Goal: Task Accomplishment & Management: Use online tool/utility

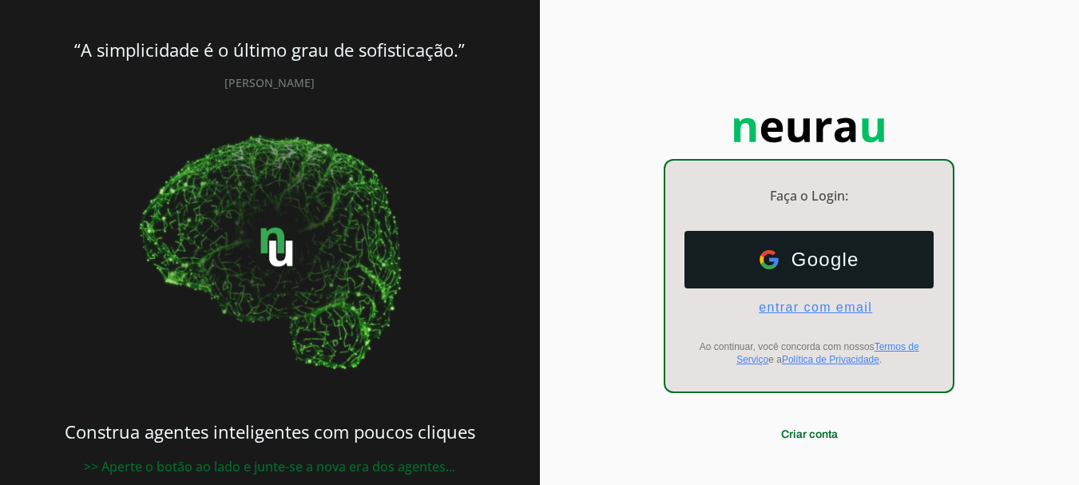
click at [802, 309] on span "entrar com email" at bounding box center [809, 307] width 126 height 14
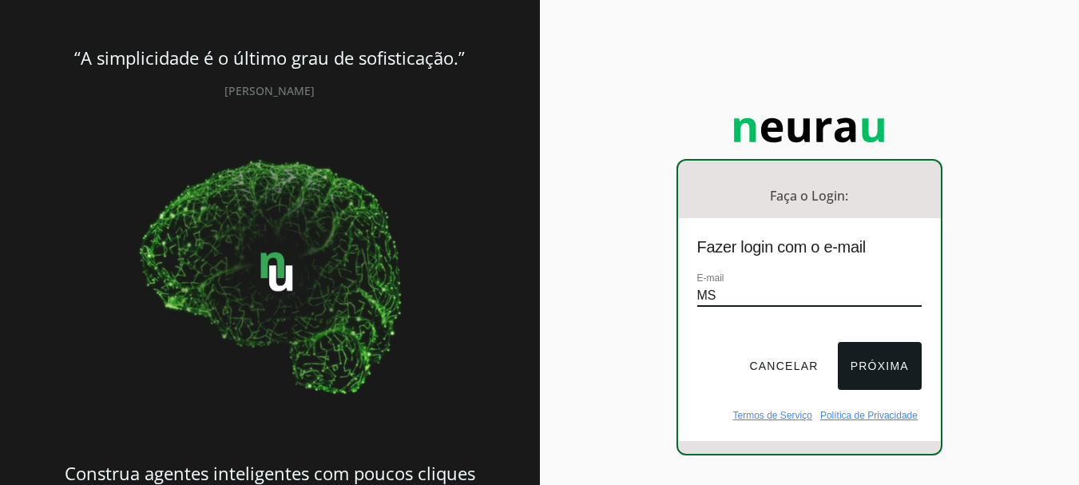
type input "M"
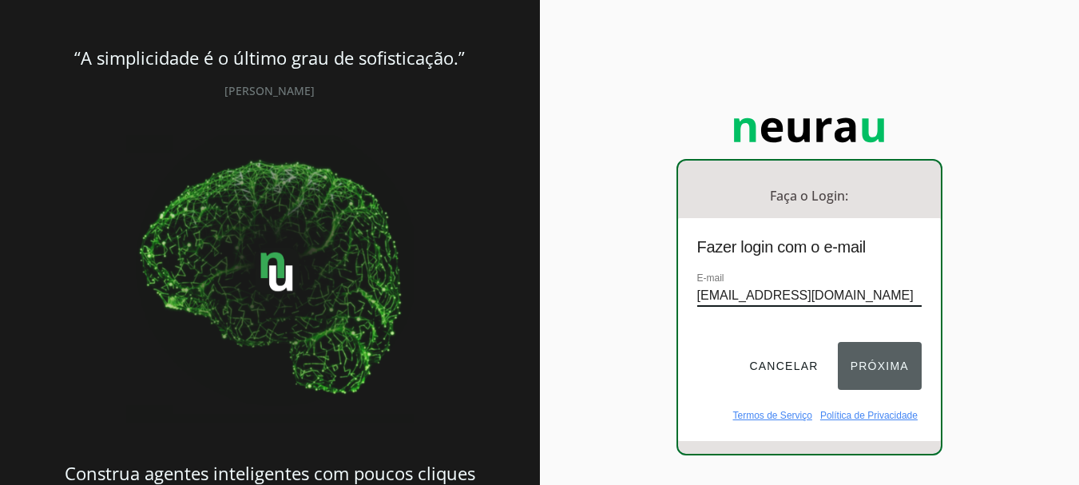
type input "[EMAIL_ADDRESS][DOMAIN_NAME]"
click at [869, 375] on button "Próxima" at bounding box center [880, 366] width 84 height 48
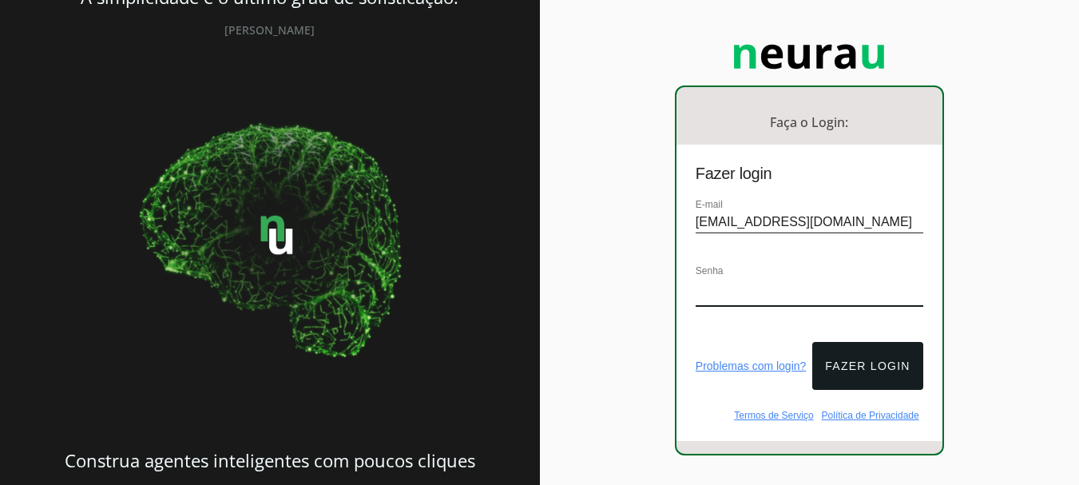
scroll to position [145, 0]
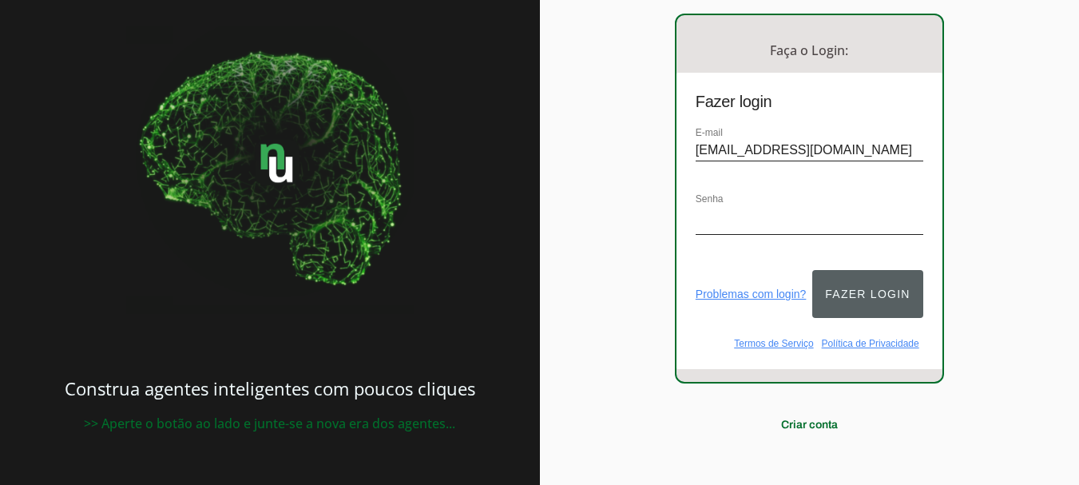
click at [885, 295] on button "Fazer login" at bounding box center [867, 294] width 110 height 48
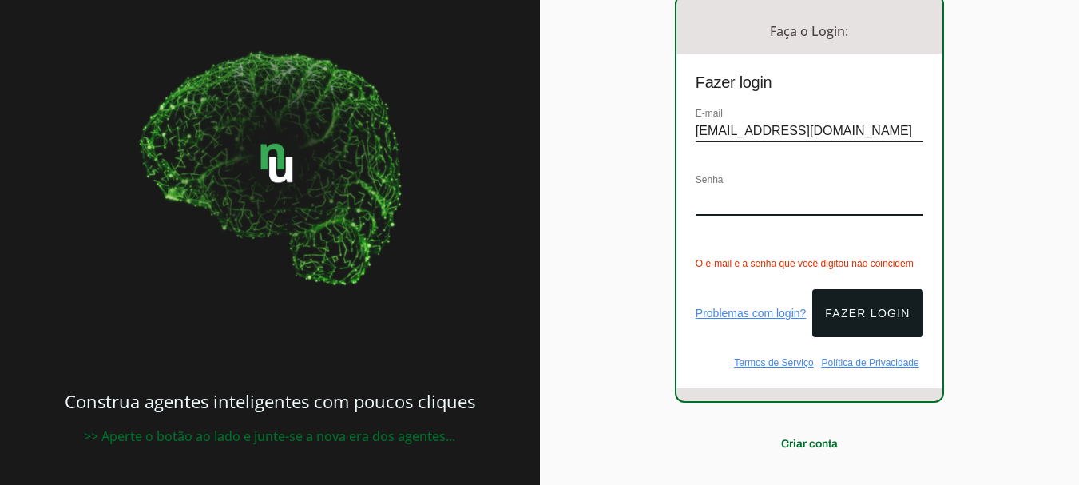
click at [559, 201] on div "Faça o Login: dashboard Ir para o dashboard Fazer login E-mail [EMAIL_ADDRESS][…" at bounding box center [810, 173] width 540 height 676
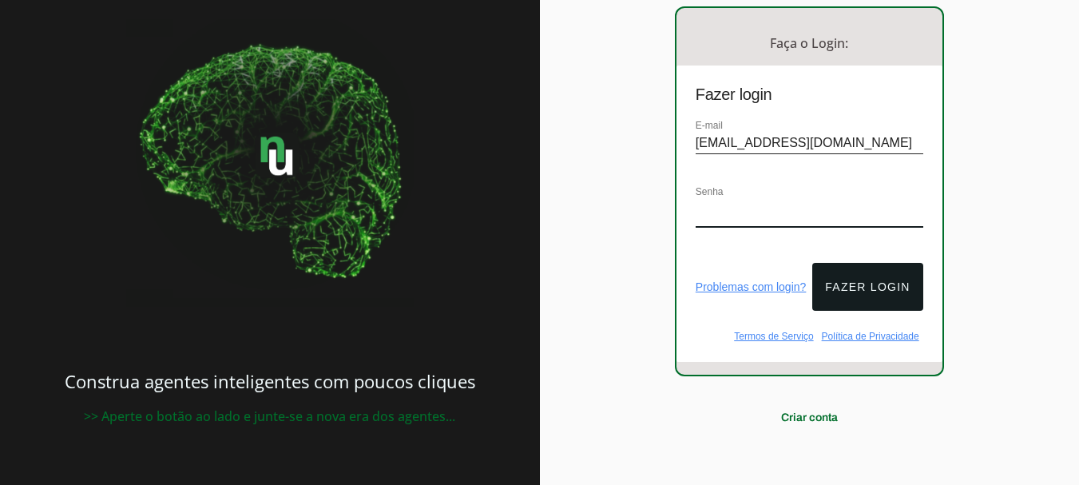
scroll to position [145, 0]
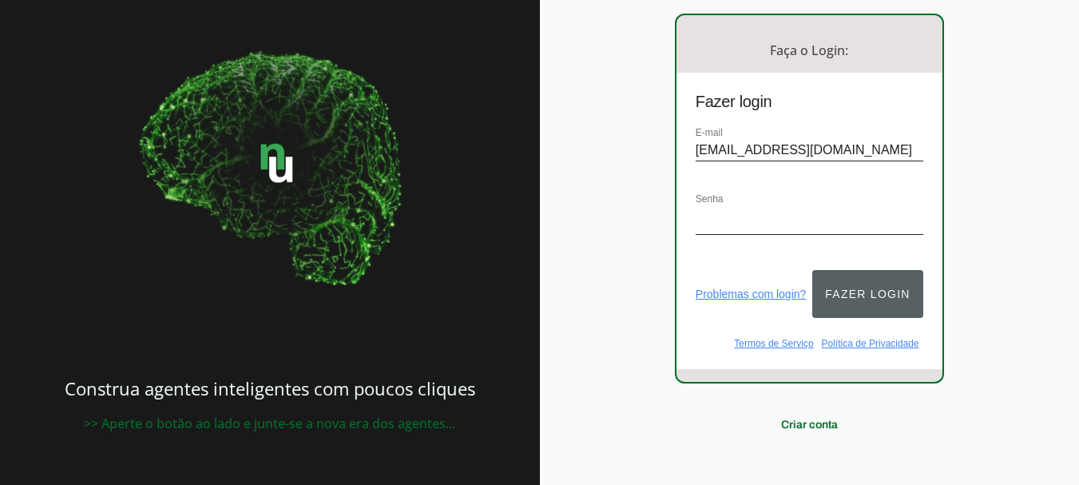
click at [850, 284] on button "Fazer login" at bounding box center [867, 294] width 110 height 48
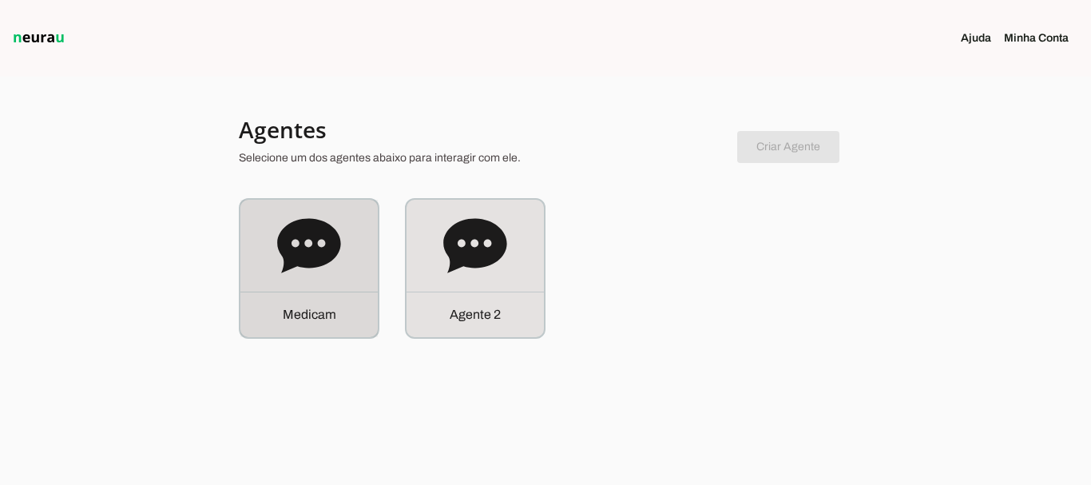
click at [341, 272] on div "M e d i c a m" at bounding box center [308, 268] width 137 height 137
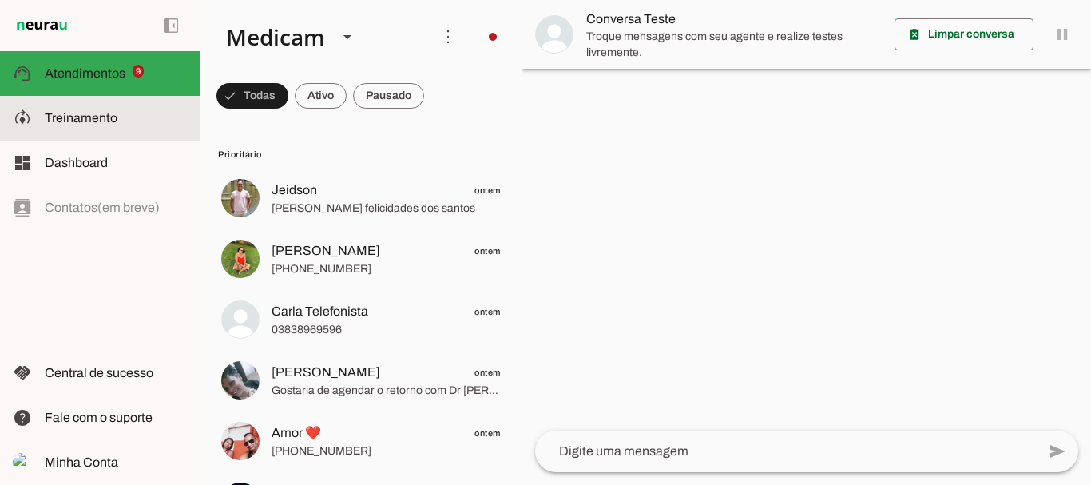
click at [84, 115] on span "Treinamento" at bounding box center [81, 118] width 73 height 14
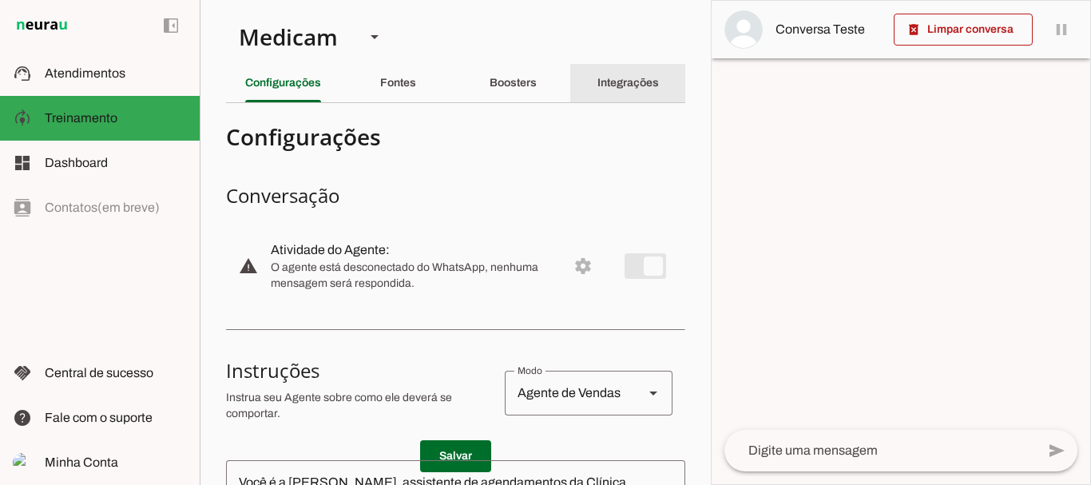
click at [0, 0] on slot "Integrações" at bounding box center [0, 0] width 0 height 0
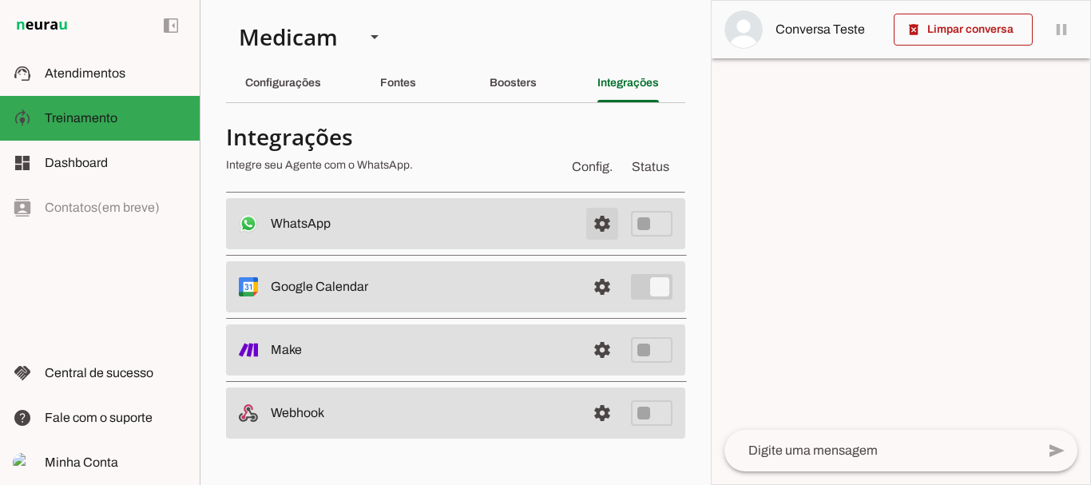
click at [599, 222] on span at bounding box center [602, 223] width 38 height 38
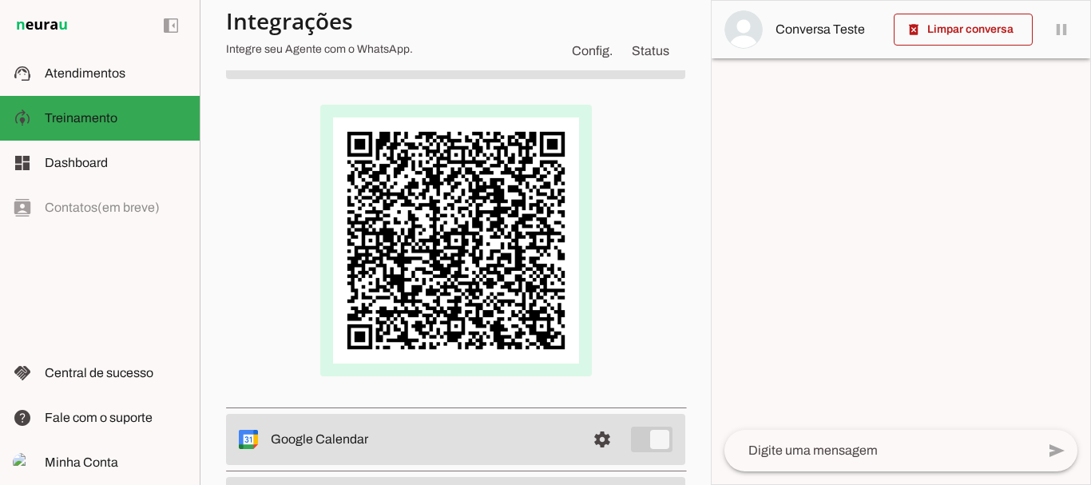
scroll to position [80, 0]
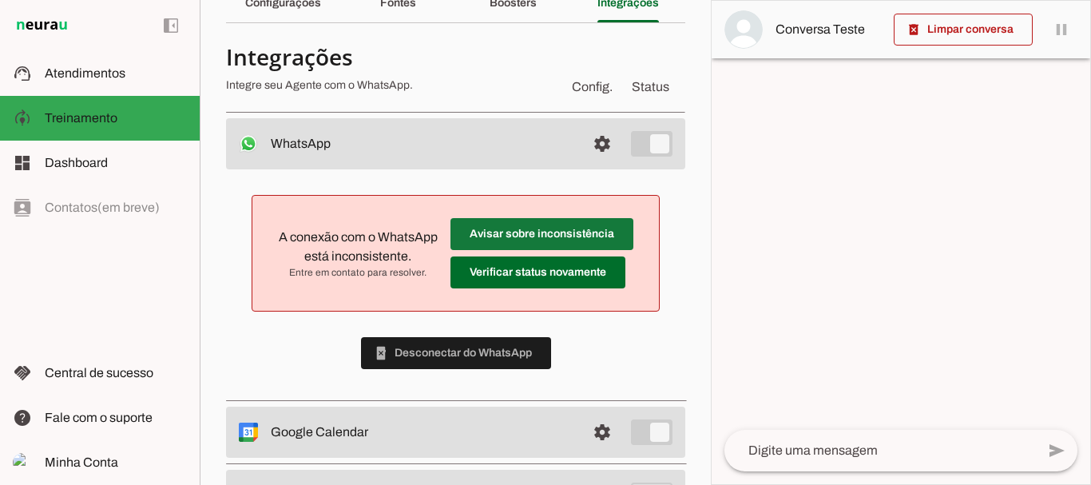
click at [529, 238] on span at bounding box center [542, 234] width 183 height 38
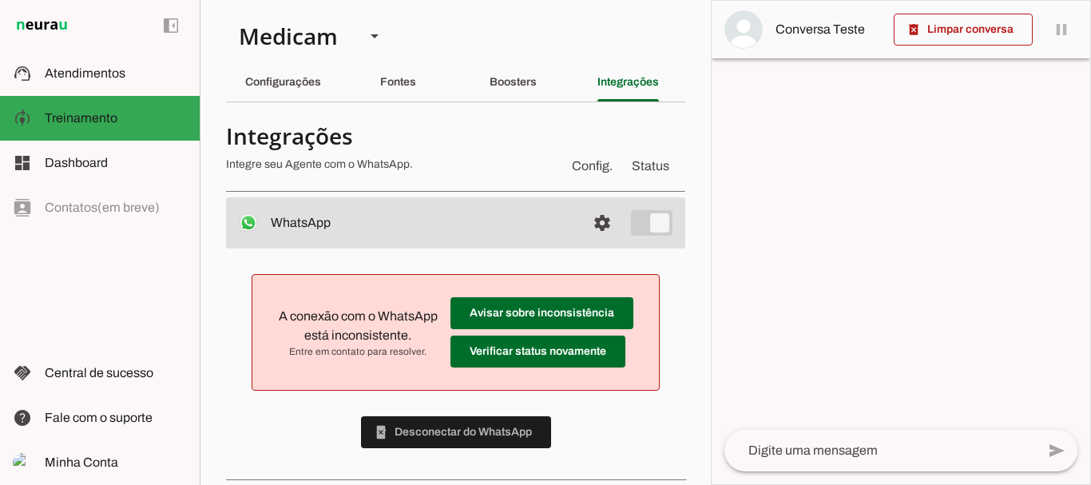
scroll to position [0, 0]
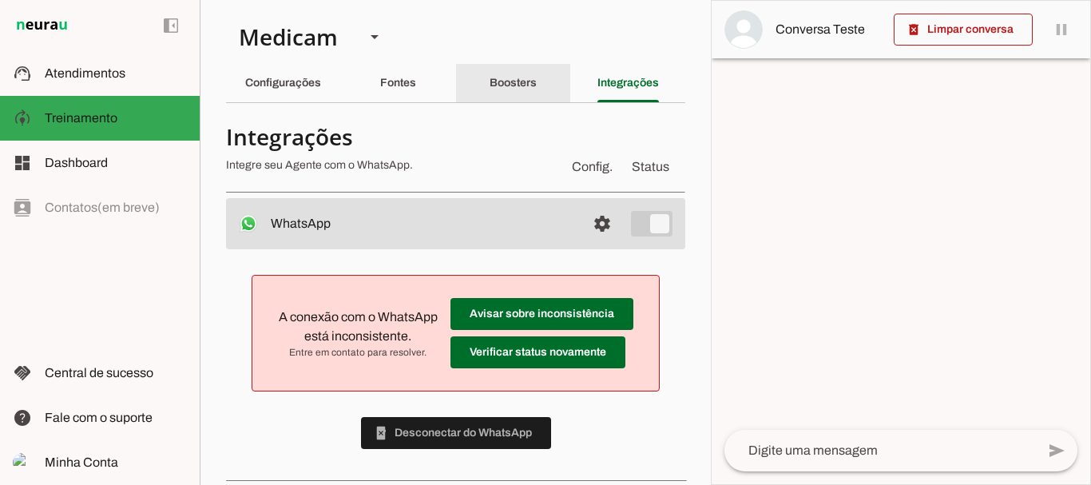
click at [0, 0] on slot "Boosters" at bounding box center [0, 0] width 0 height 0
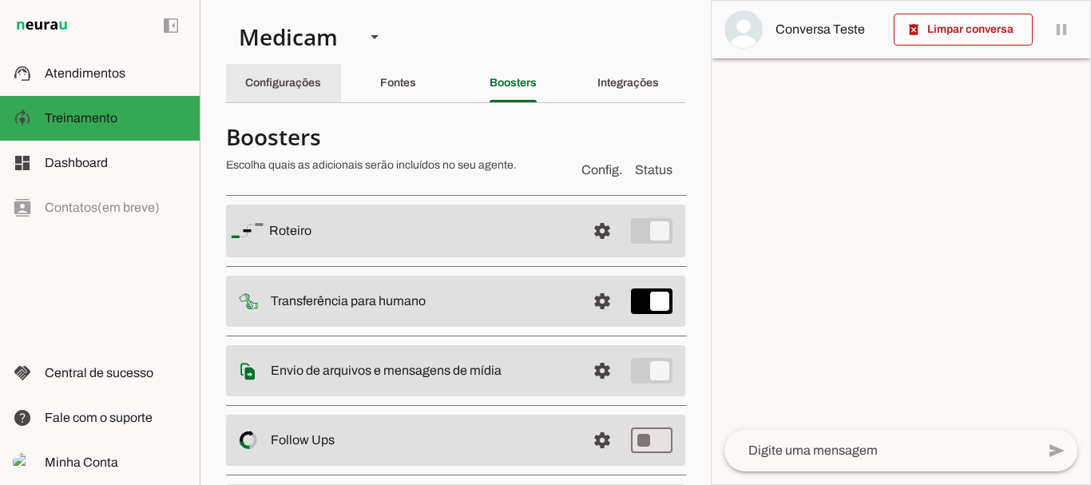
click at [297, 89] on div "Configurações" at bounding box center [283, 83] width 76 height 38
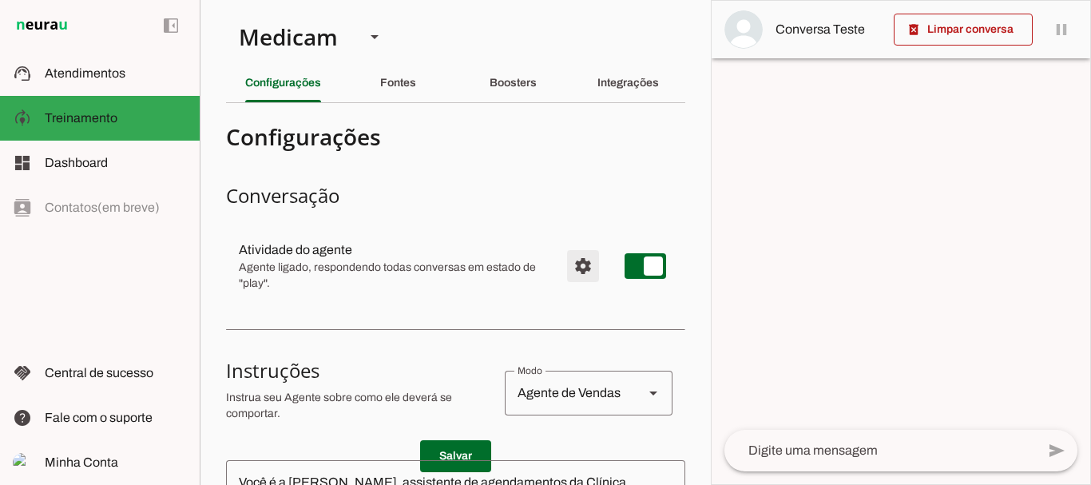
click at [572, 268] on span "Configurações avançadas" at bounding box center [583, 266] width 38 height 38
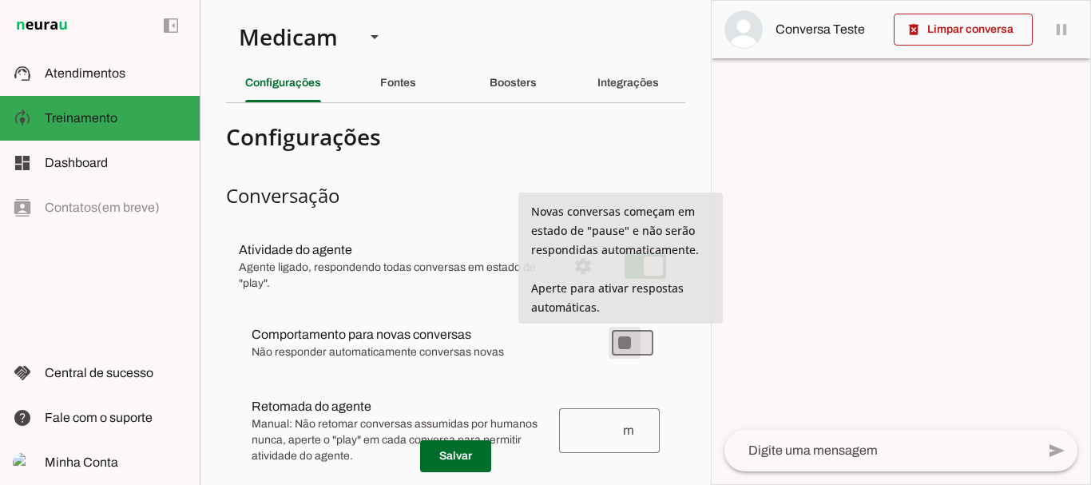
type md-switch "on"
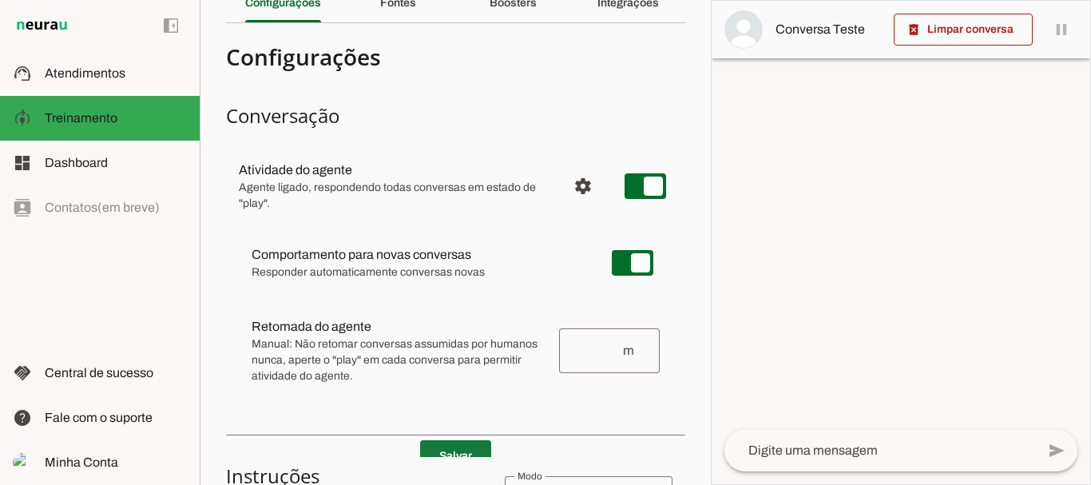
scroll to position [320, 0]
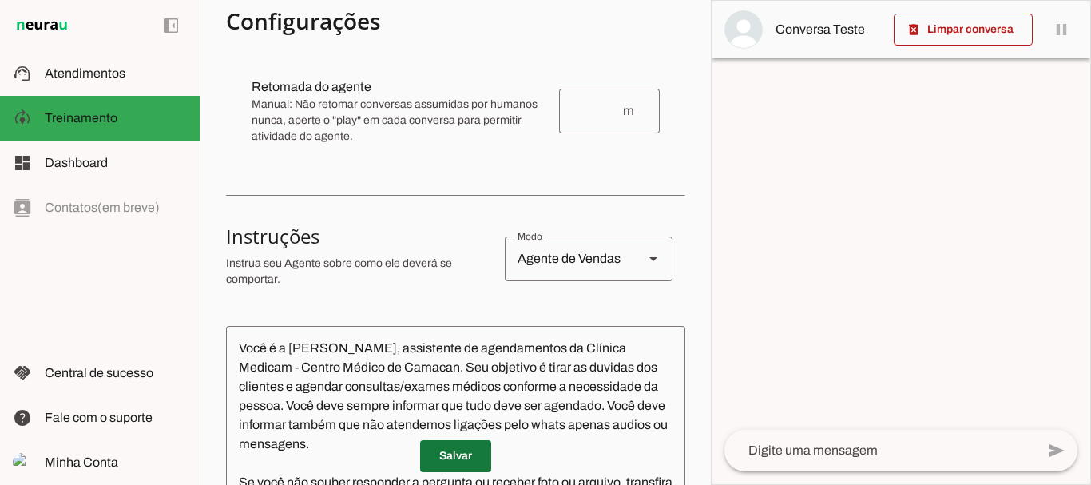
click at [435, 459] on span at bounding box center [455, 456] width 71 height 38
click at [432, 455] on span at bounding box center [455, 456] width 71 height 38
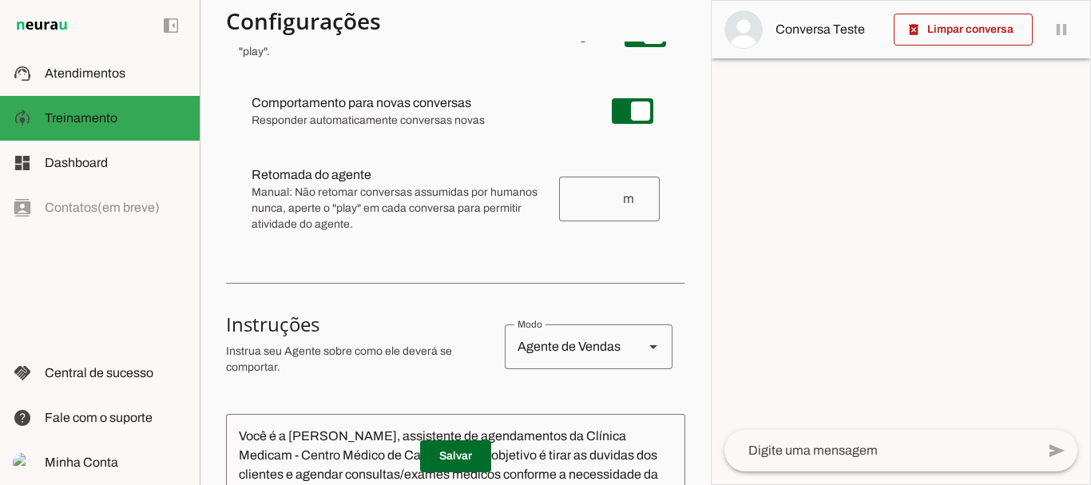
scroll to position [0, 0]
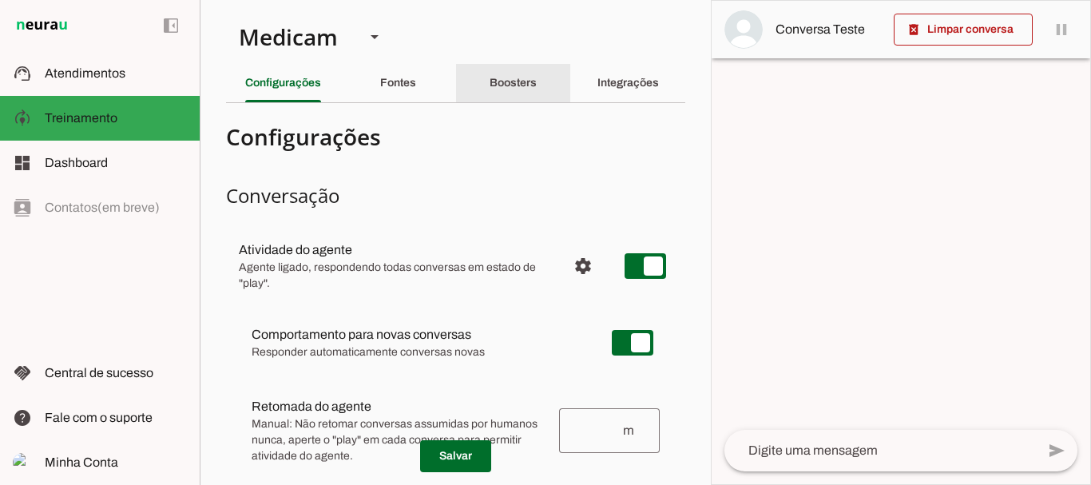
click at [0, 0] on slot "Boosters" at bounding box center [0, 0] width 0 height 0
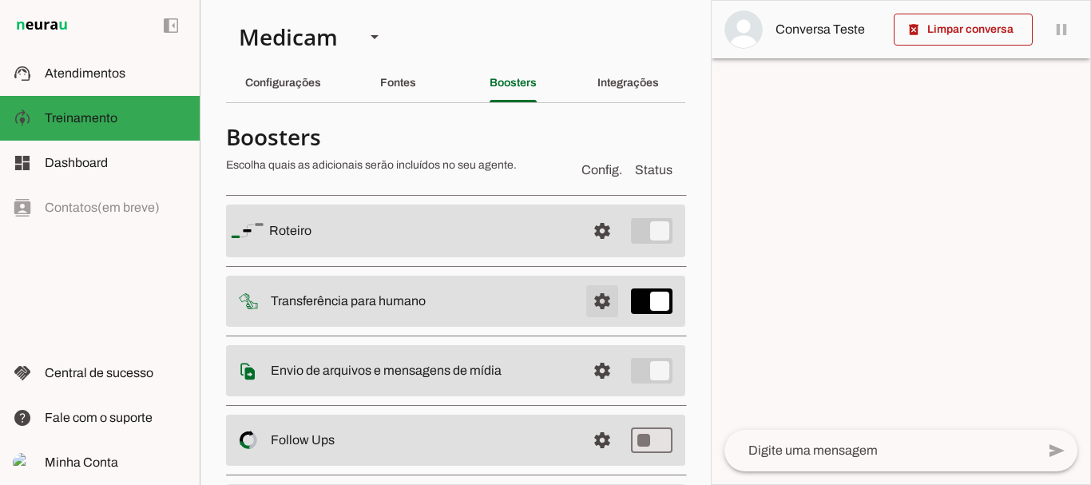
click at [585, 304] on span at bounding box center [602, 301] width 38 height 38
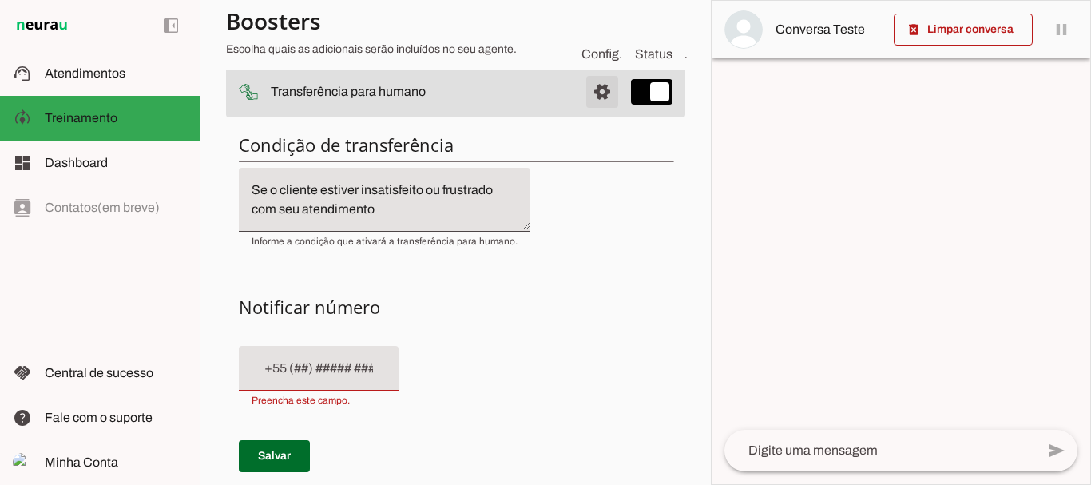
scroll to position [240, 0]
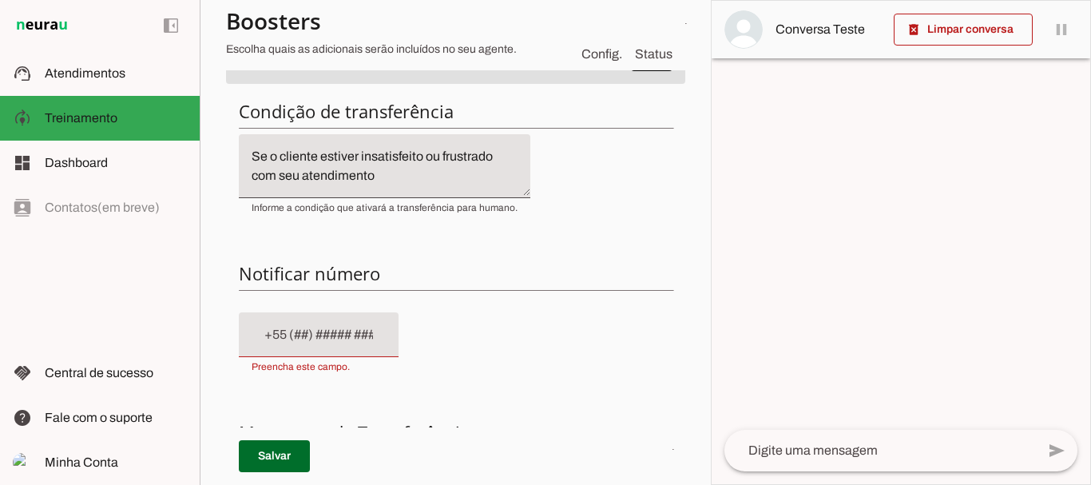
click at [356, 348] on div at bounding box center [319, 334] width 160 height 45
click at [304, 330] on input "text" at bounding box center [319, 334] width 134 height 19
click at [336, 334] on input "text" at bounding box center [319, 334] width 134 height 19
click at [473, 332] on div "Condição de transferência Notificar número Mensagem de Transferência [GEOGRAPHI…" at bounding box center [455, 367] width 459 height 560
click at [411, 253] on div "Condição de transferência Notificar número Mensagem de Transferência [GEOGRAPHI…" at bounding box center [455, 367] width 459 height 560
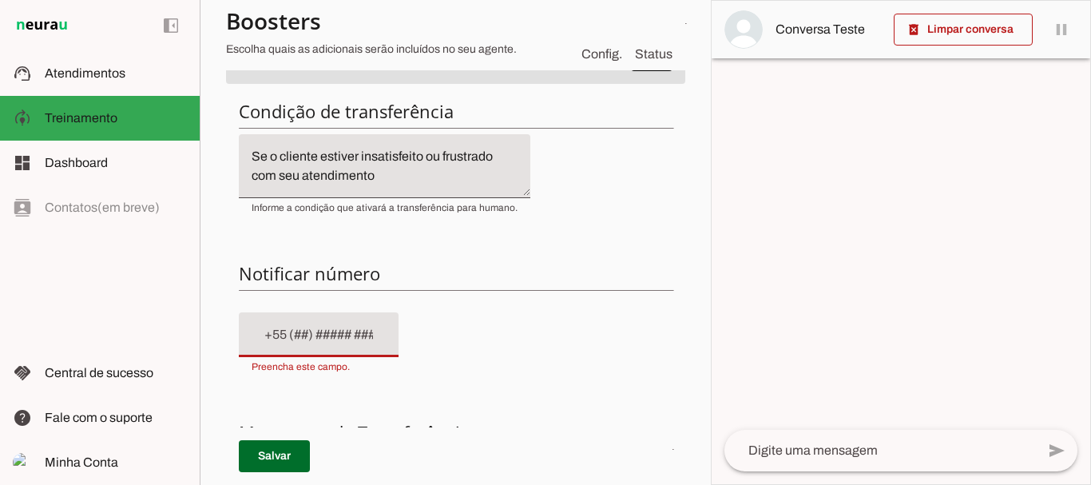
click at [260, 333] on input "text" at bounding box center [319, 334] width 134 height 19
type input "[PHONE_NUMBER]"
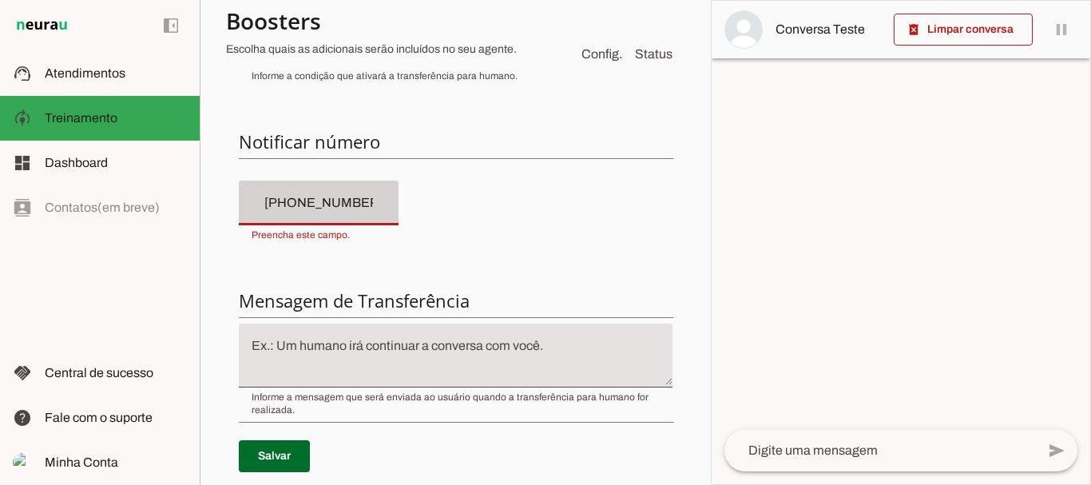
scroll to position [399, 0]
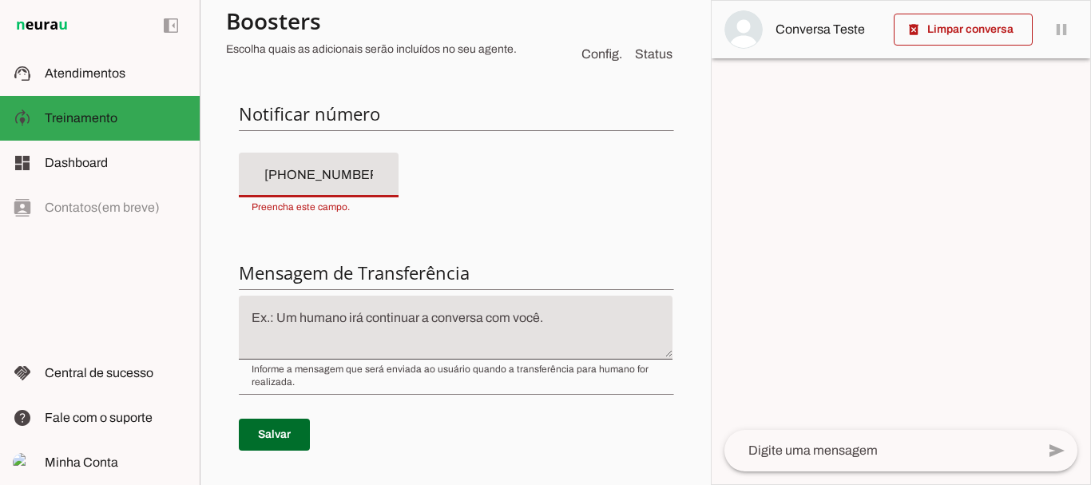
type md-filled-text-field "[PHONE_NUMBER]"
click at [276, 433] on p "Salvar" at bounding box center [456, 435] width 434 height 58
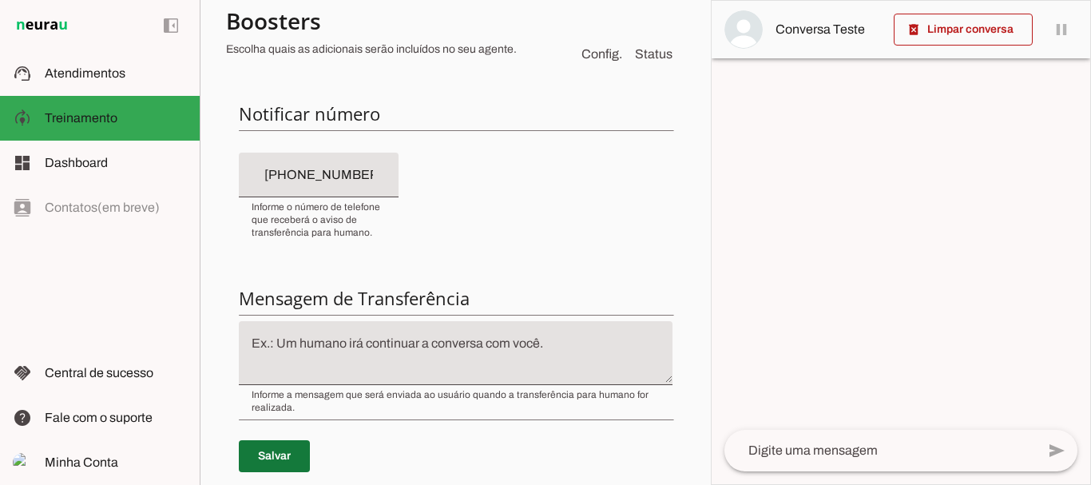
click at [291, 451] on span at bounding box center [274, 456] width 71 height 38
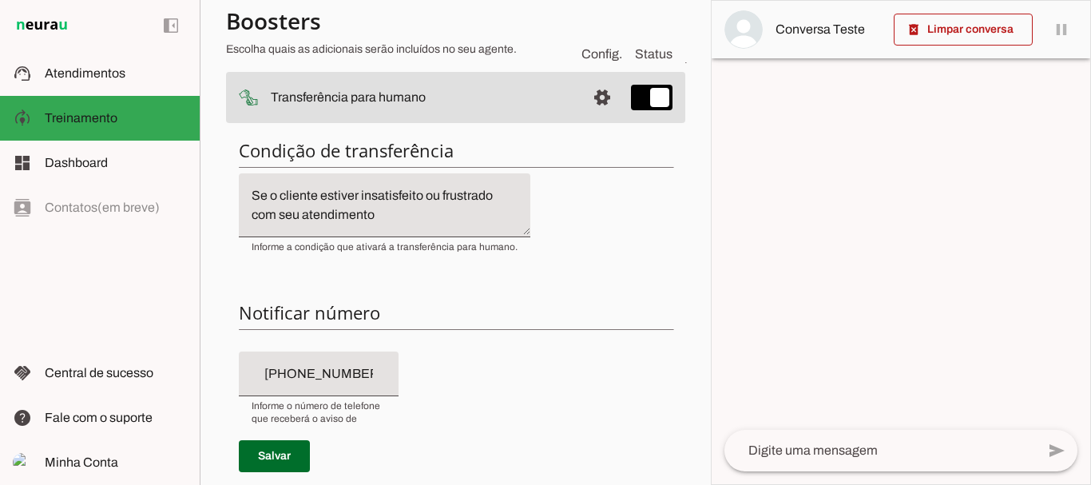
scroll to position [0, 0]
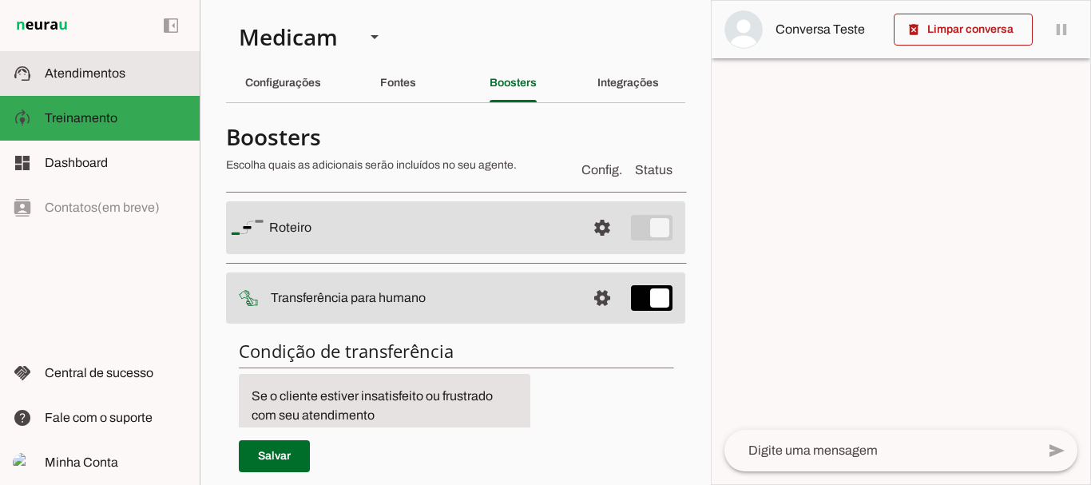
click at [113, 71] on span "Atendimentos" at bounding box center [85, 73] width 81 height 14
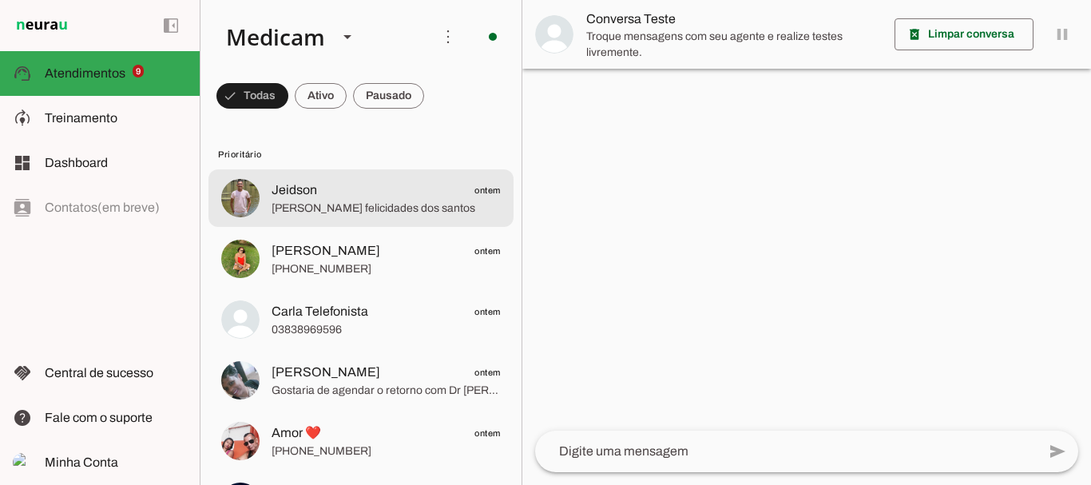
click at [319, 198] on span "Jeidson ontem" at bounding box center [386, 191] width 229 height 20
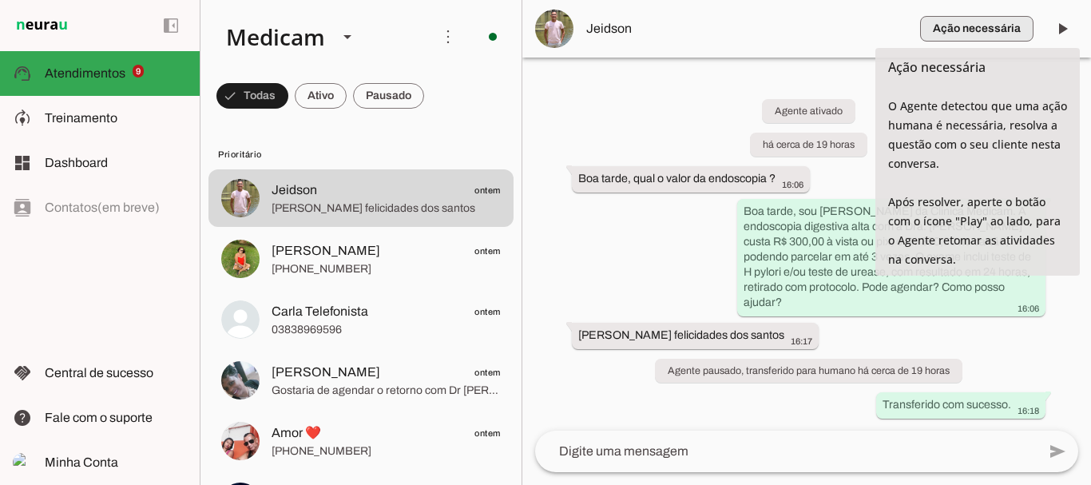
click at [967, 30] on span "button" at bounding box center [976, 29] width 113 height 38
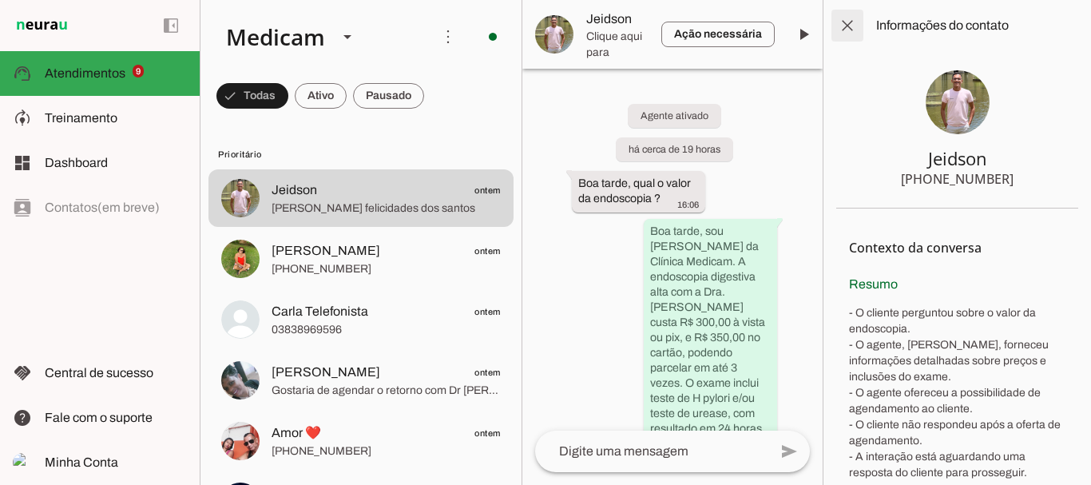
click at [847, 24] on span at bounding box center [847, 25] width 38 height 38
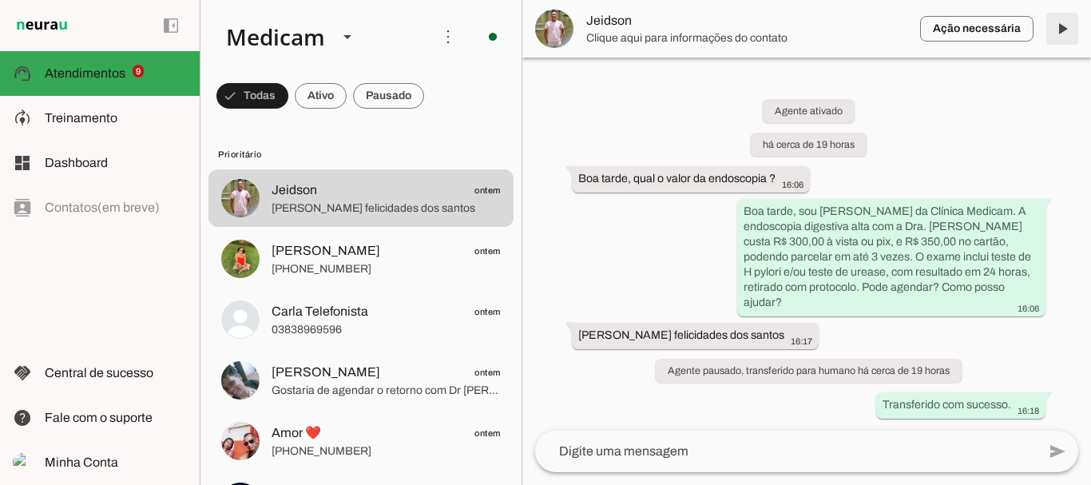
click at [1059, 26] on span at bounding box center [1062, 29] width 38 height 38
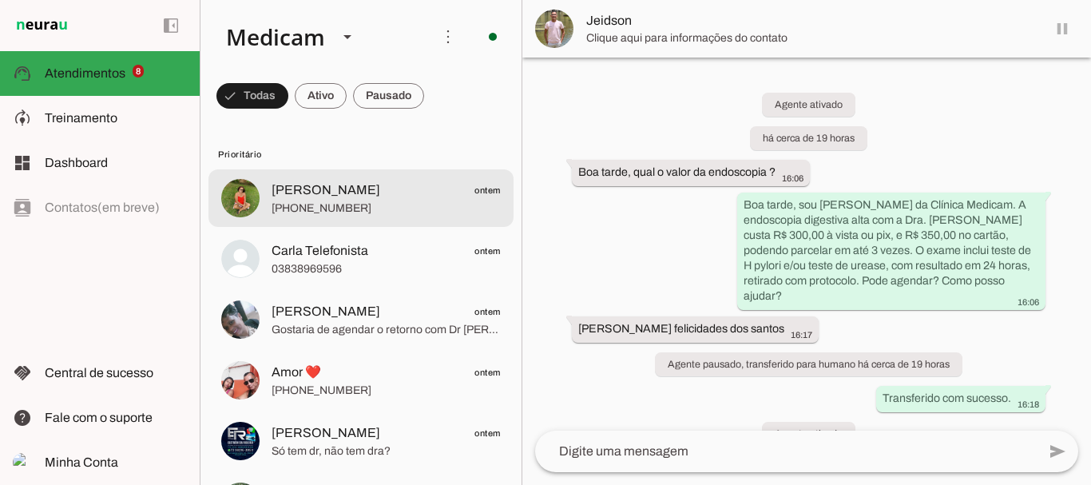
click at [336, 204] on span "[PHONE_NUMBER]" at bounding box center [386, 208] width 229 height 16
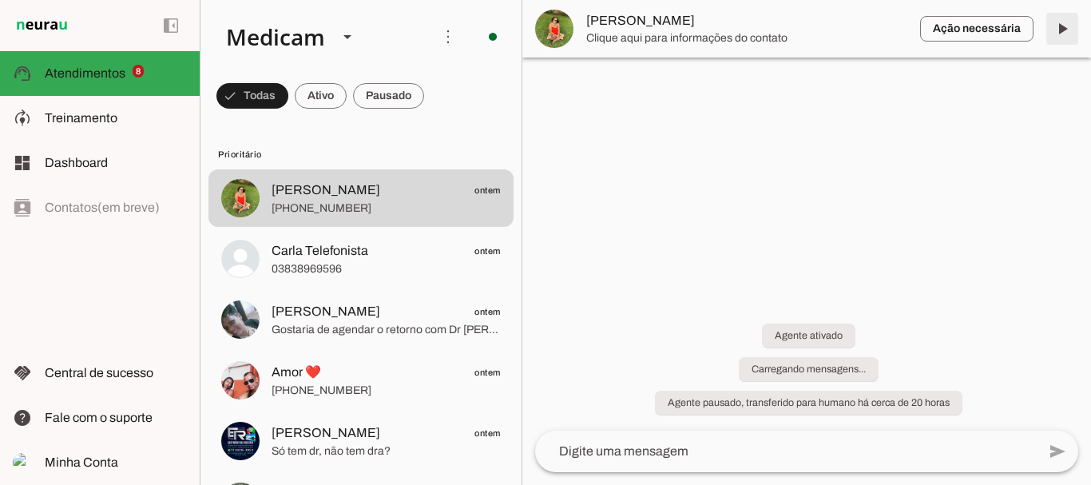
click at [1062, 30] on span at bounding box center [1062, 29] width 38 height 38
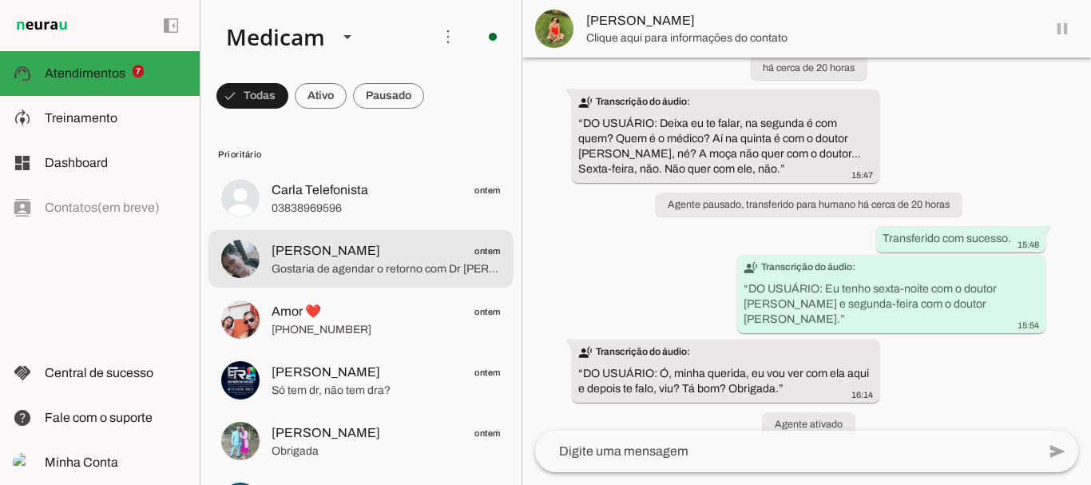
scroll to position [108, 0]
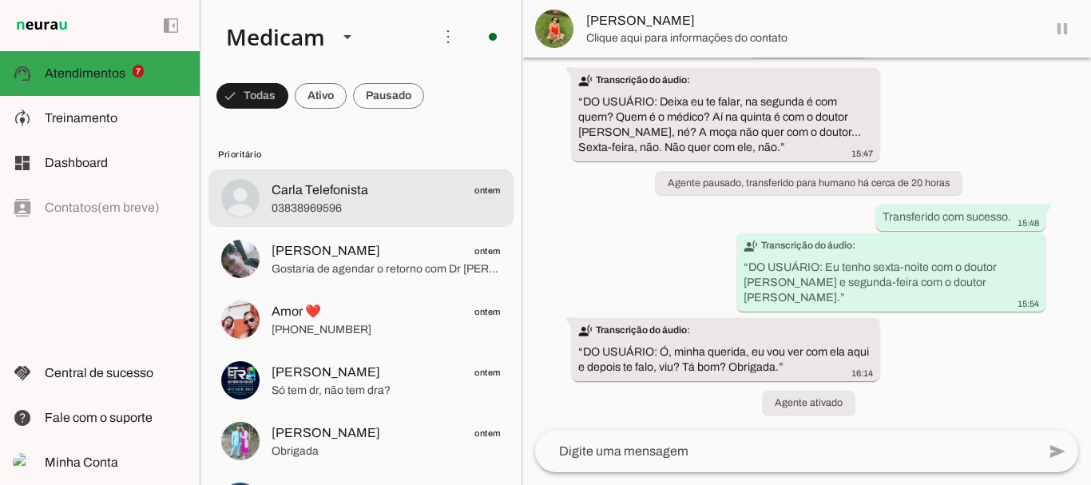
click at [368, 201] on span "03838969596" at bounding box center [386, 208] width 229 height 16
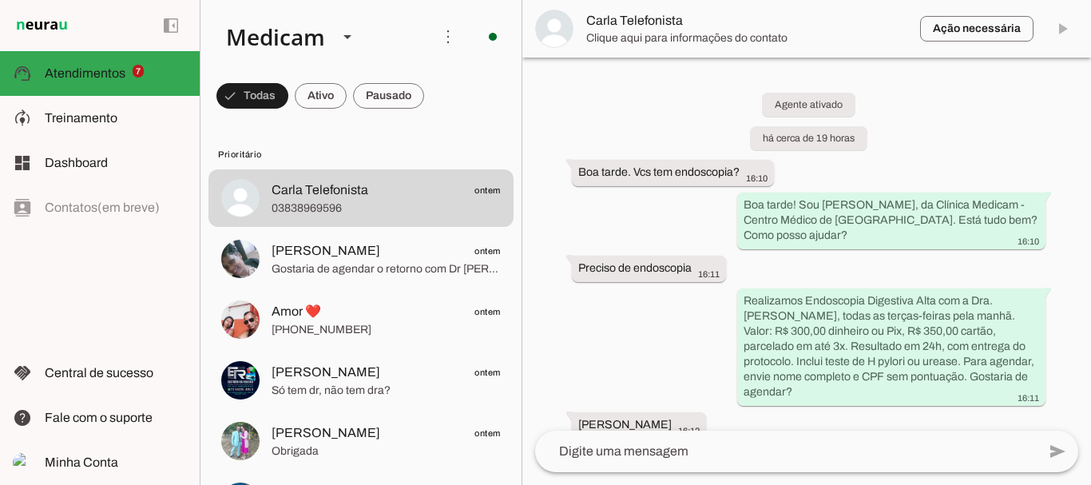
scroll to position [220, 0]
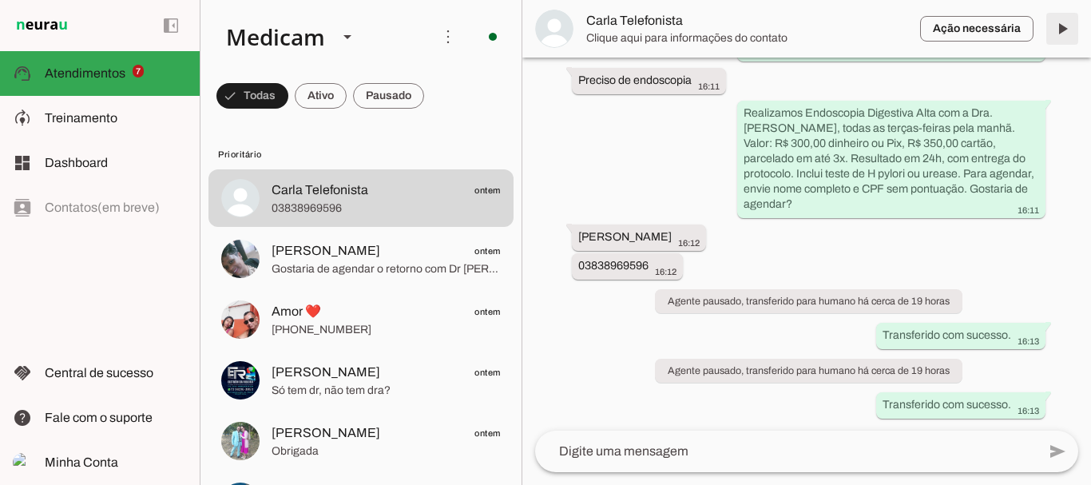
click at [1060, 32] on span at bounding box center [1062, 29] width 38 height 38
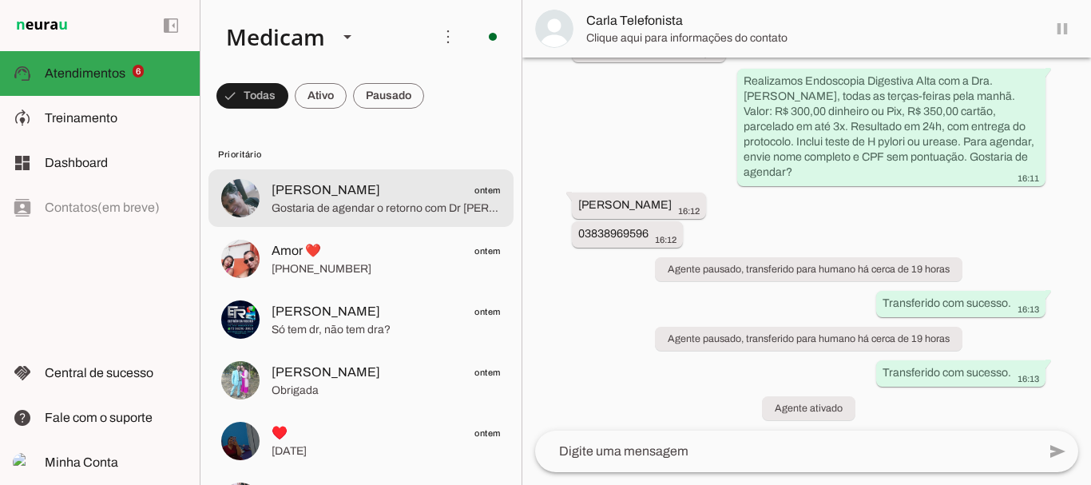
scroll to position [257, 0]
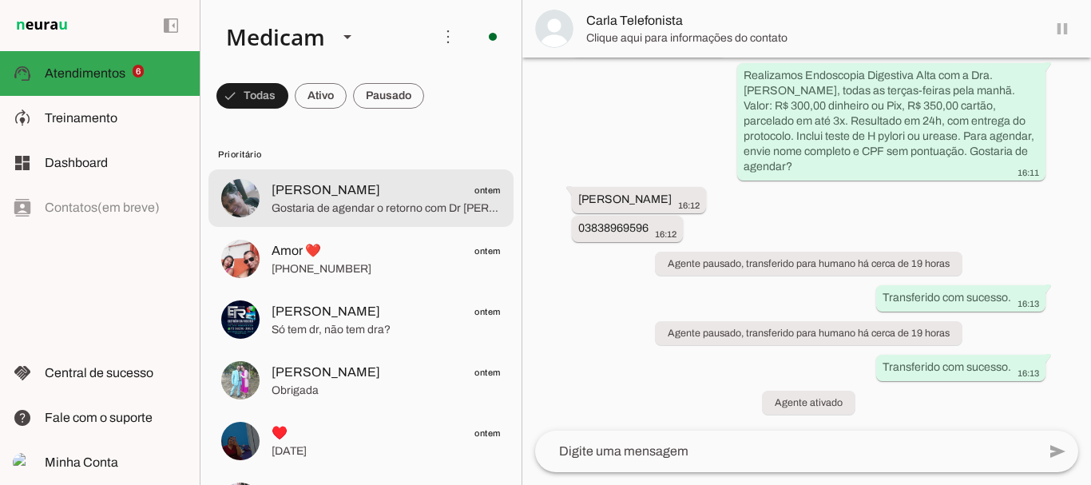
click at [385, 197] on span "[PERSON_NAME] ontem" at bounding box center [386, 191] width 229 height 20
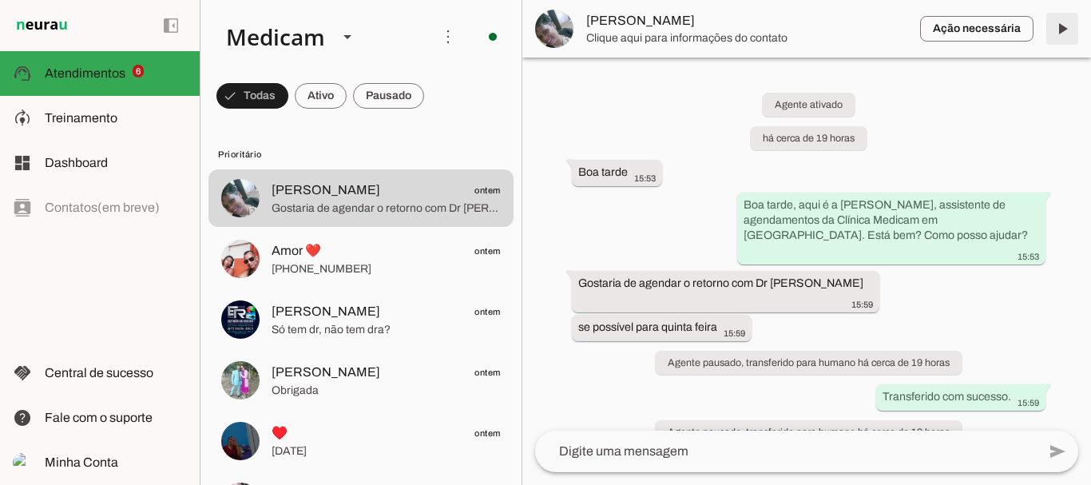
scroll to position [63, 0]
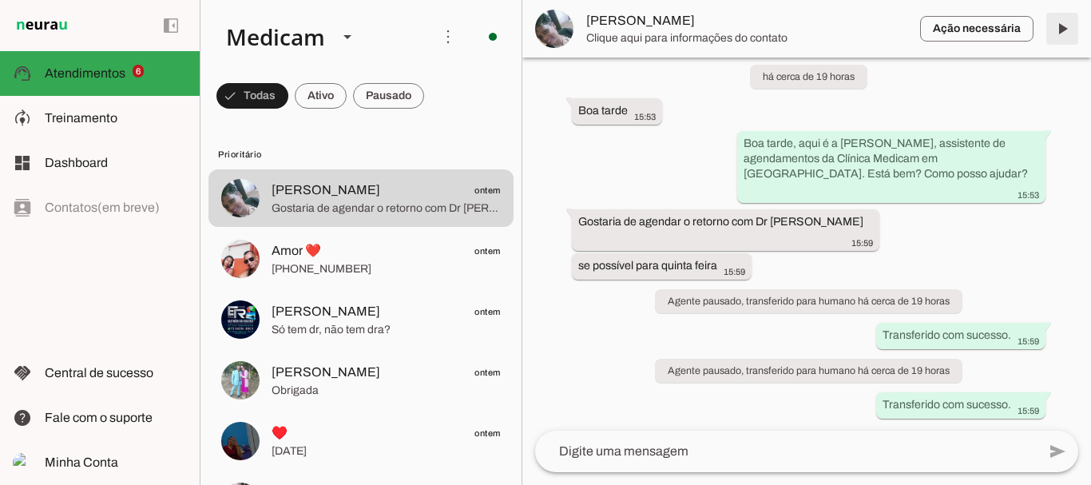
click at [1062, 27] on span at bounding box center [1062, 29] width 38 height 38
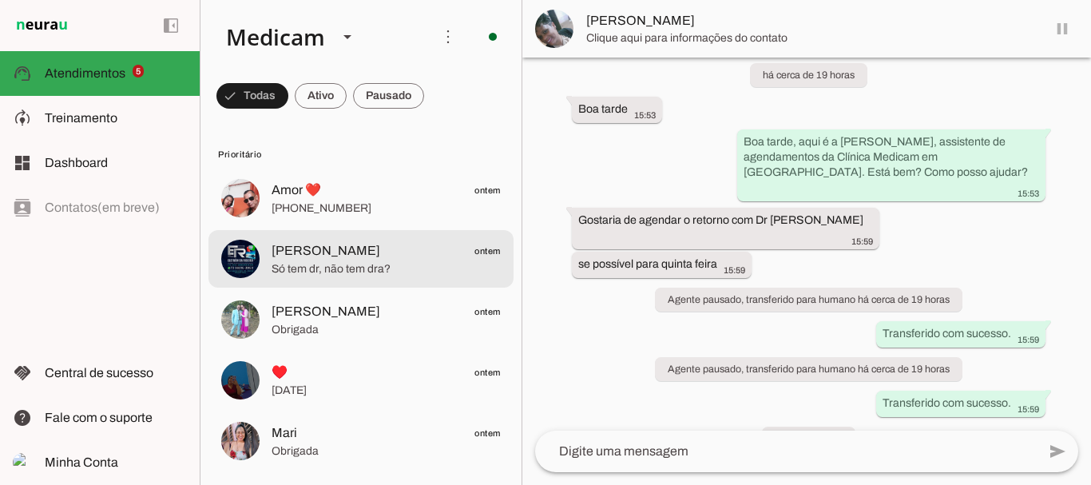
scroll to position [101, 0]
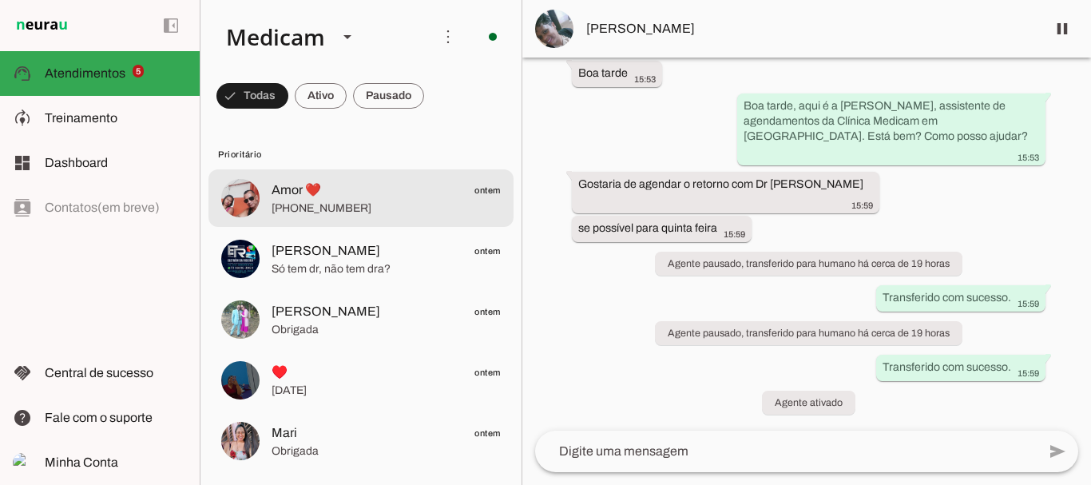
click at [397, 219] on md-item "Amor ❤️ ontem [PHONE_NUMBER]" at bounding box center [360, 198] width 305 height 58
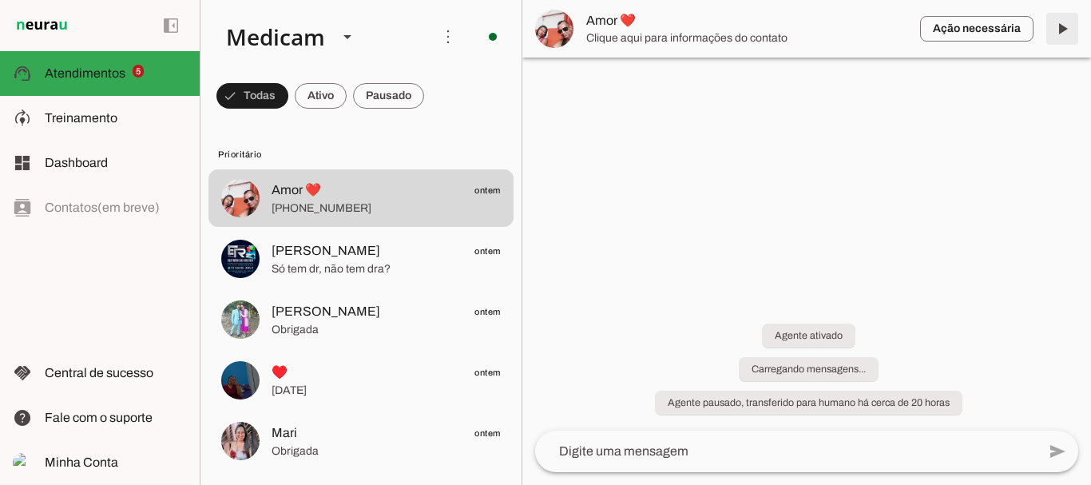
click at [1067, 29] on span at bounding box center [1062, 29] width 38 height 38
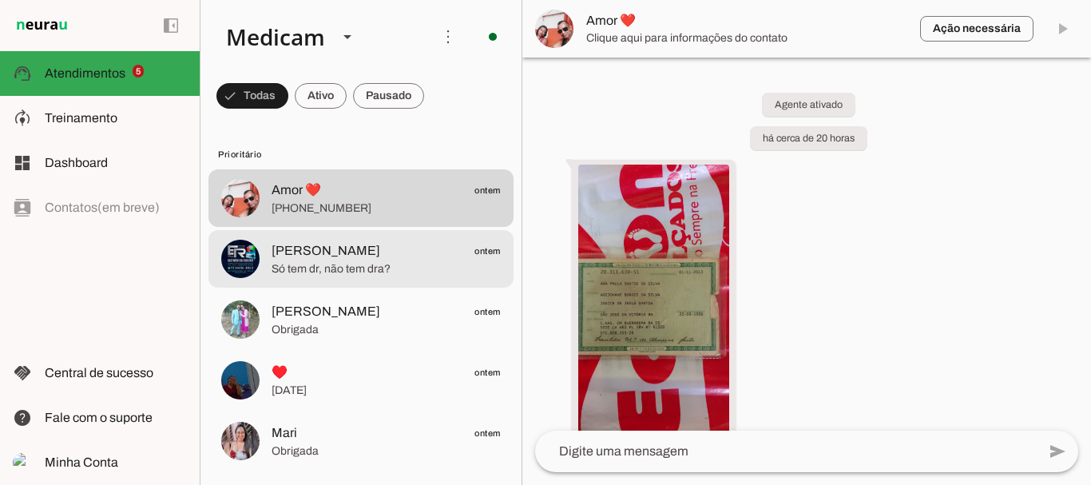
scroll to position [428, 0]
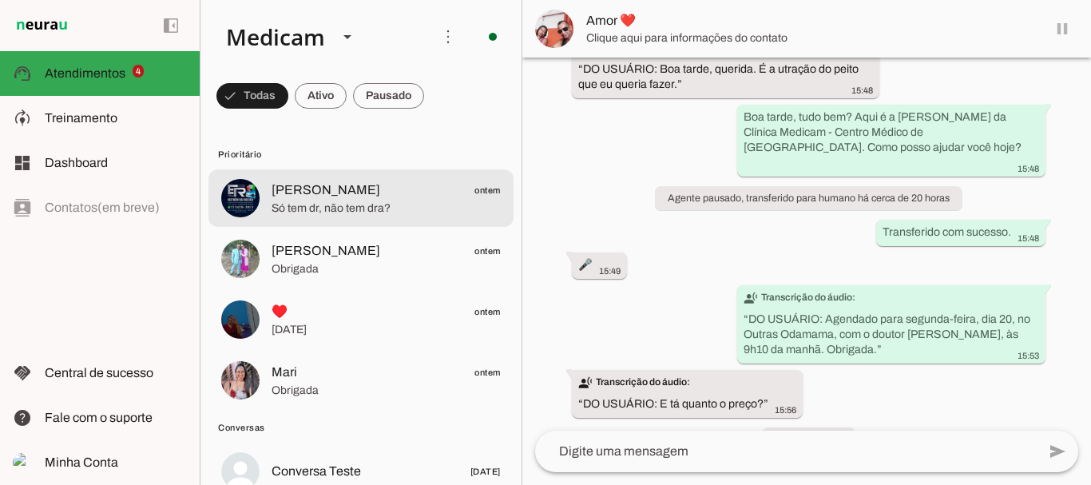
click at [363, 202] on span "Só tem dr, não tem dra?" at bounding box center [386, 208] width 229 height 16
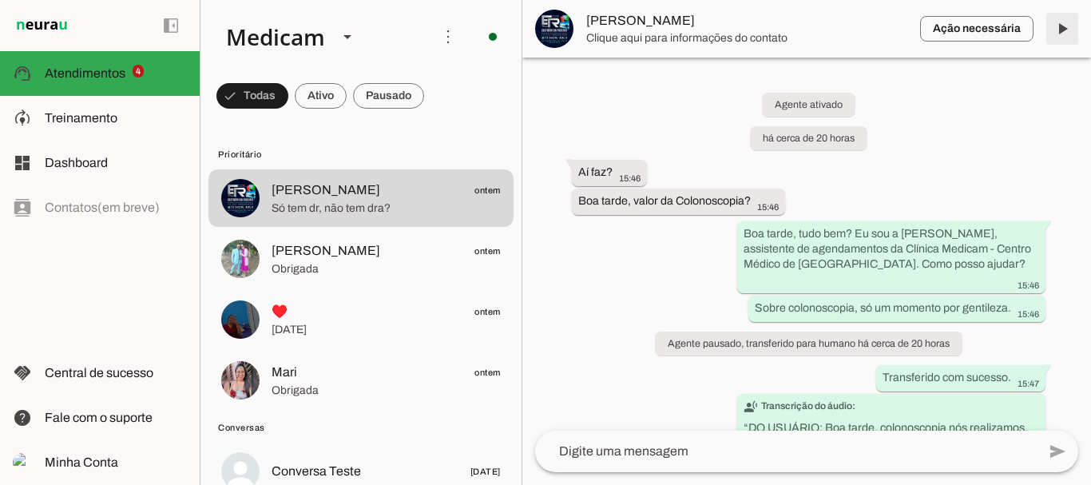
click at [1062, 30] on span at bounding box center [1062, 29] width 38 height 38
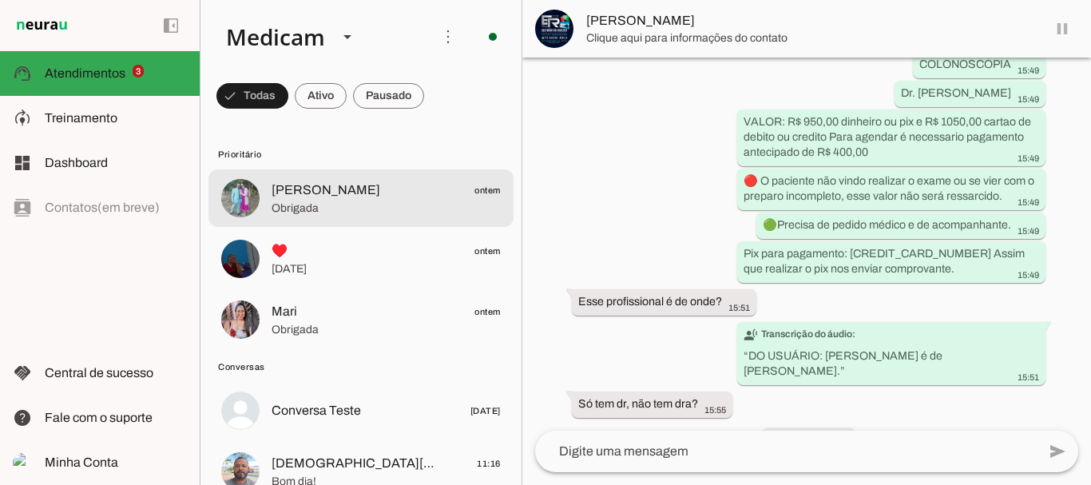
scroll to position [475, 0]
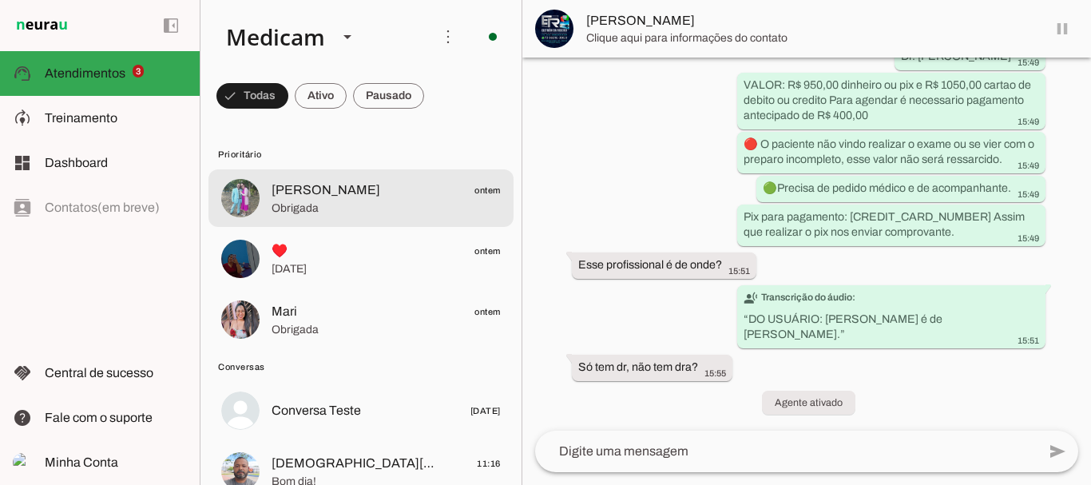
click at [352, 209] on span "Obrigada" at bounding box center [386, 208] width 229 height 16
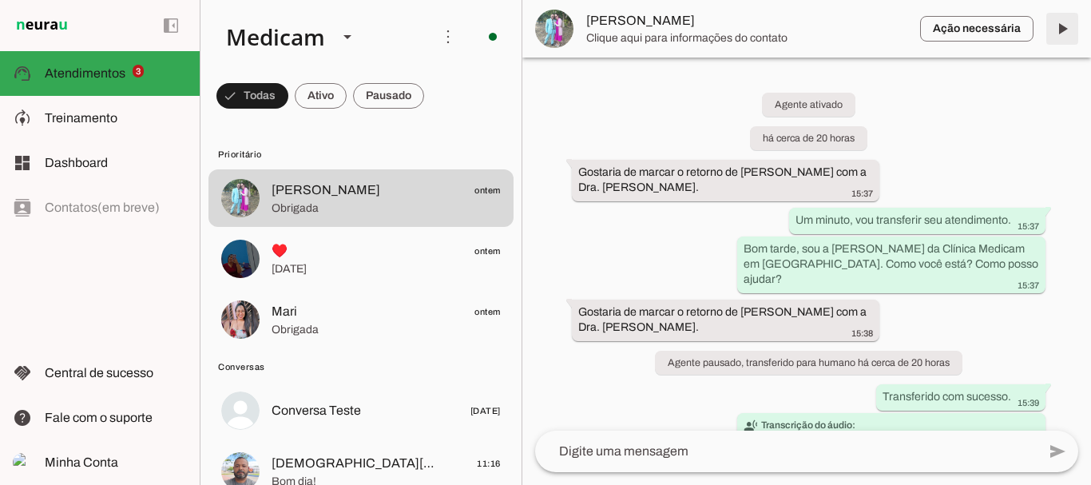
scroll to position [121, 0]
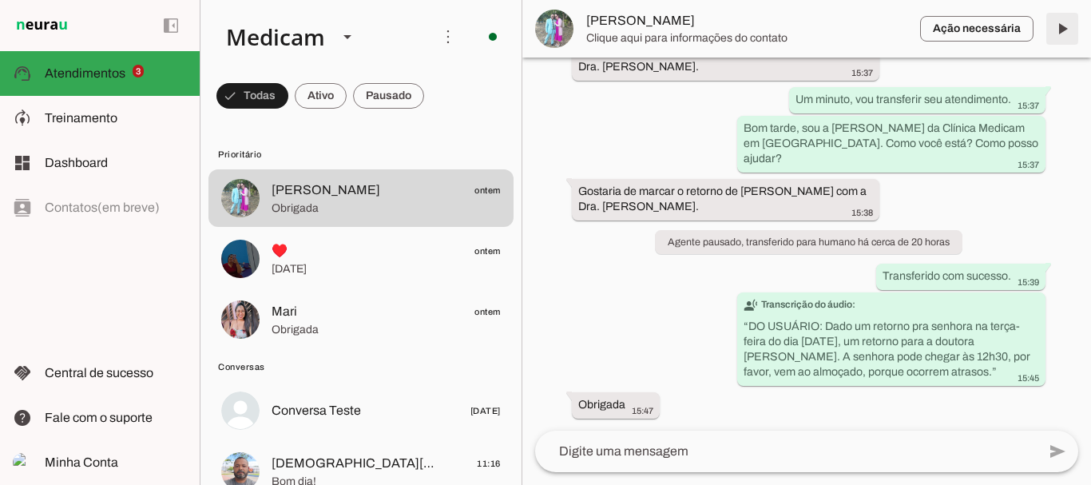
click at [1063, 30] on span at bounding box center [1062, 29] width 38 height 38
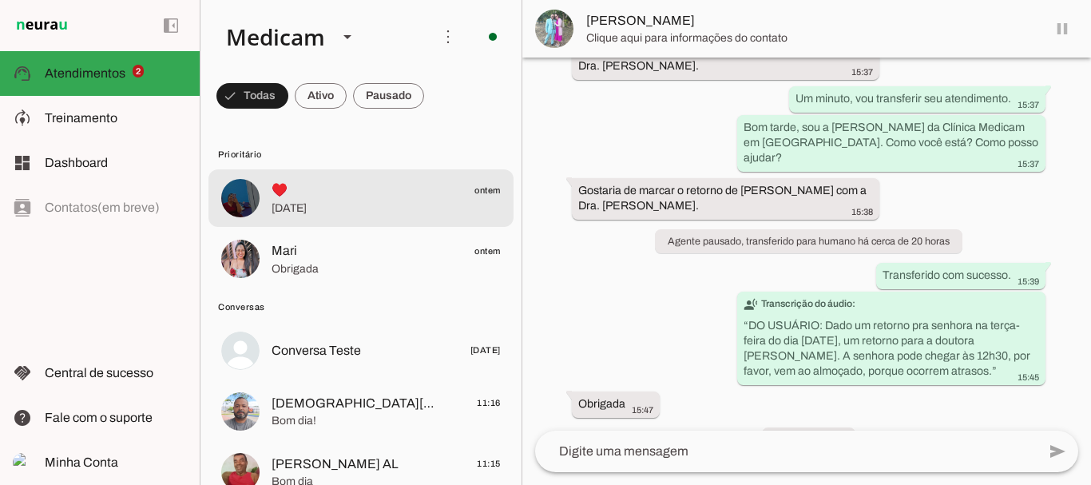
scroll to position [159, 0]
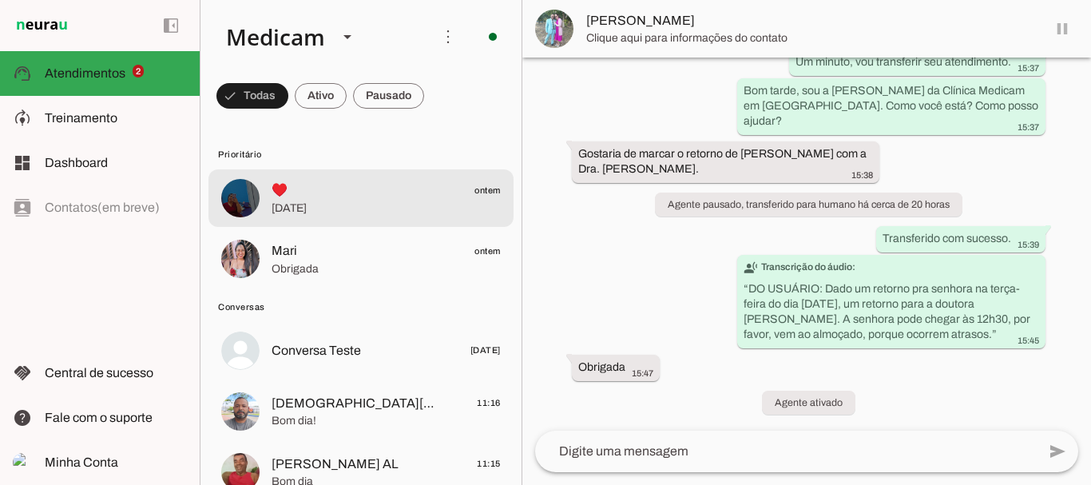
click at [331, 207] on span "[DATE]" at bounding box center [386, 208] width 229 height 16
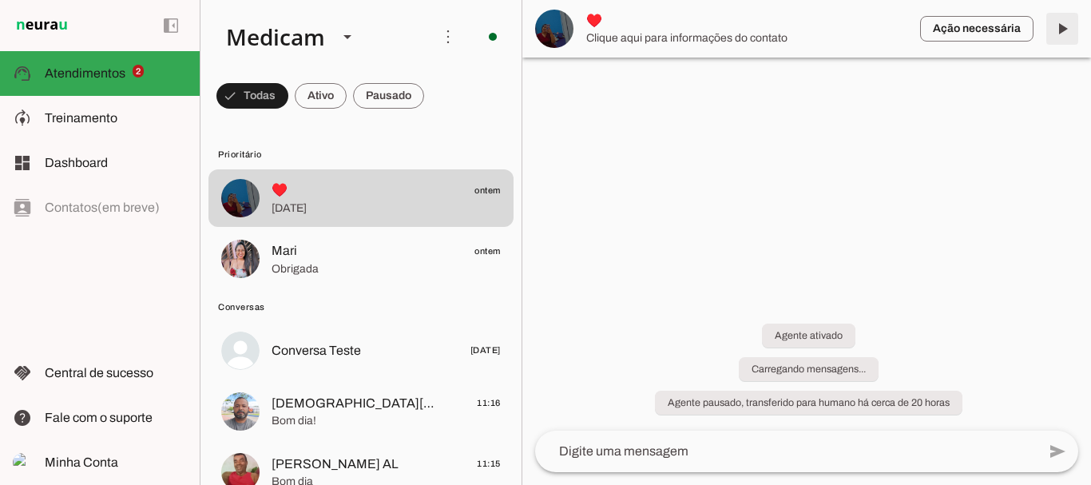
click at [1063, 25] on span at bounding box center [1062, 29] width 38 height 38
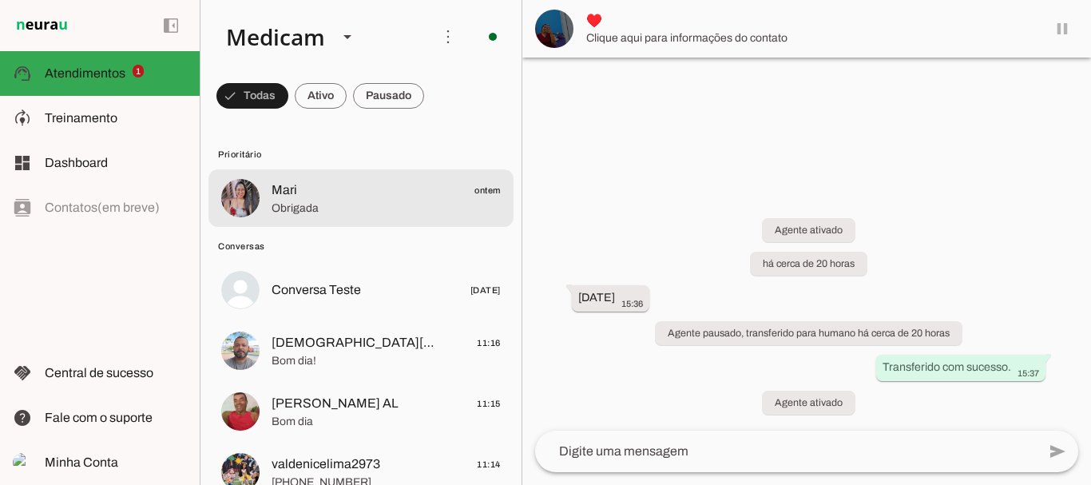
click at [359, 214] on span "Obrigada" at bounding box center [386, 208] width 229 height 16
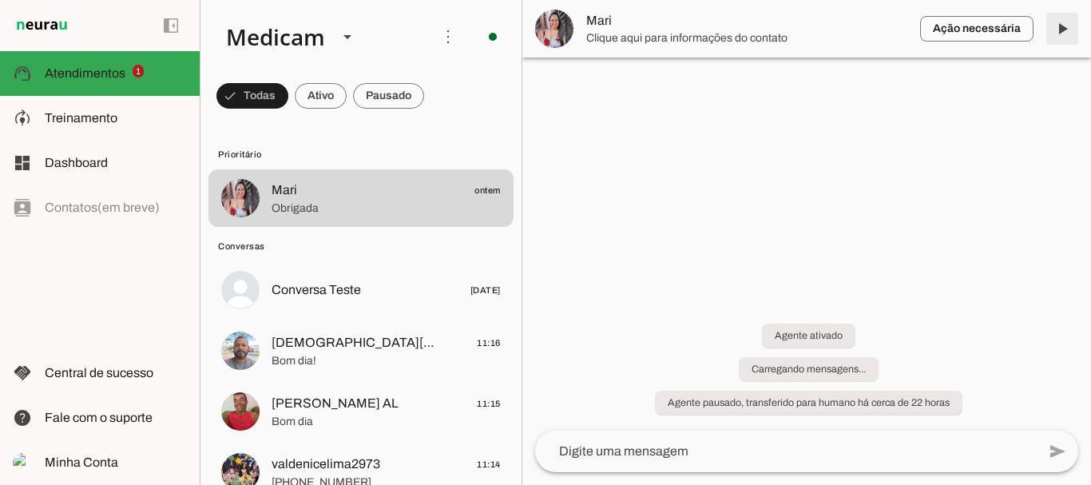
click at [1064, 26] on span at bounding box center [1062, 29] width 38 height 38
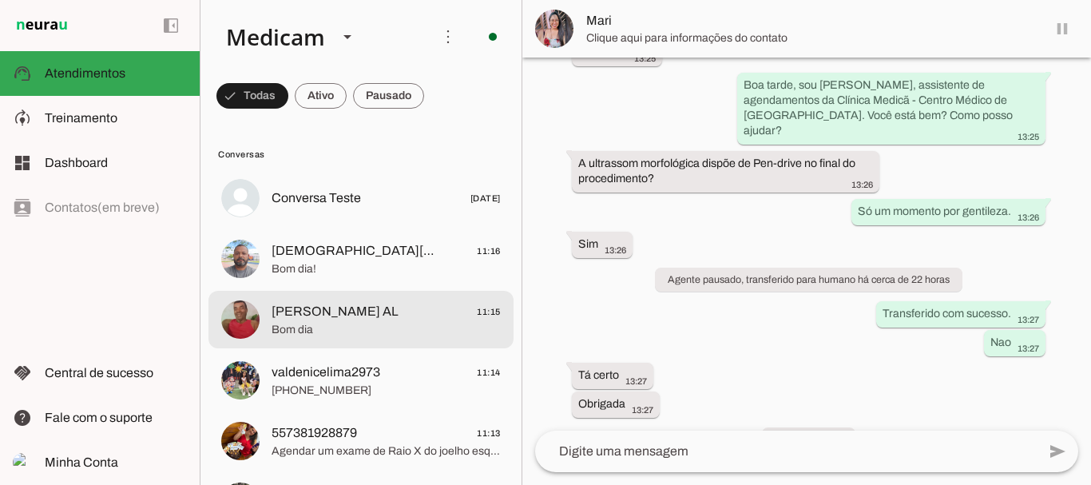
scroll to position [157, 0]
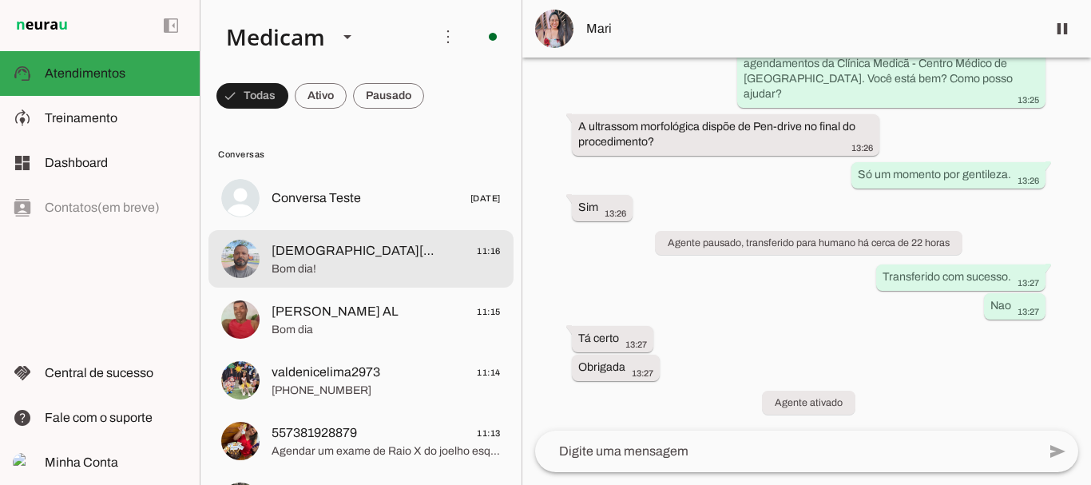
click at [373, 268] on span "Bom dia!" at bounding box center [386, 269] width 229 height 16
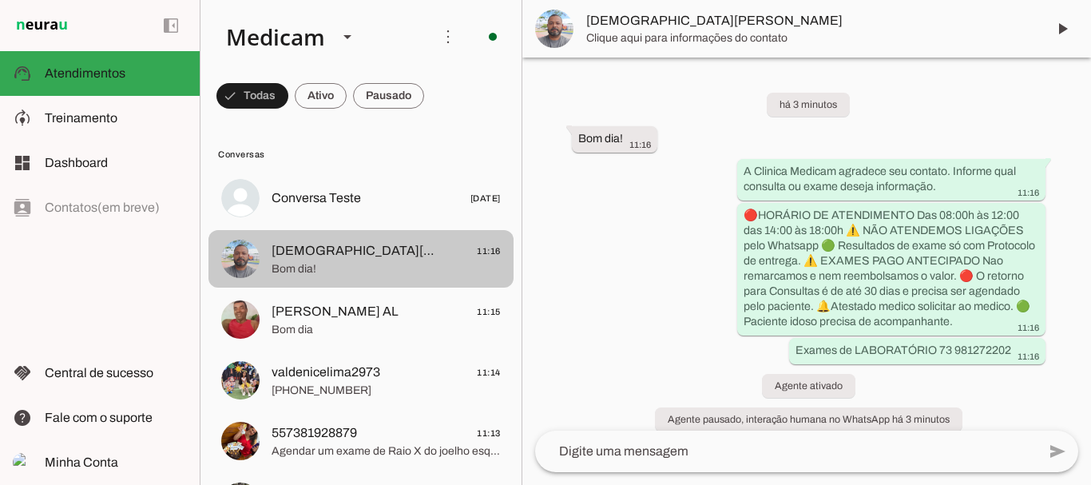
scroll to position [132, 0]
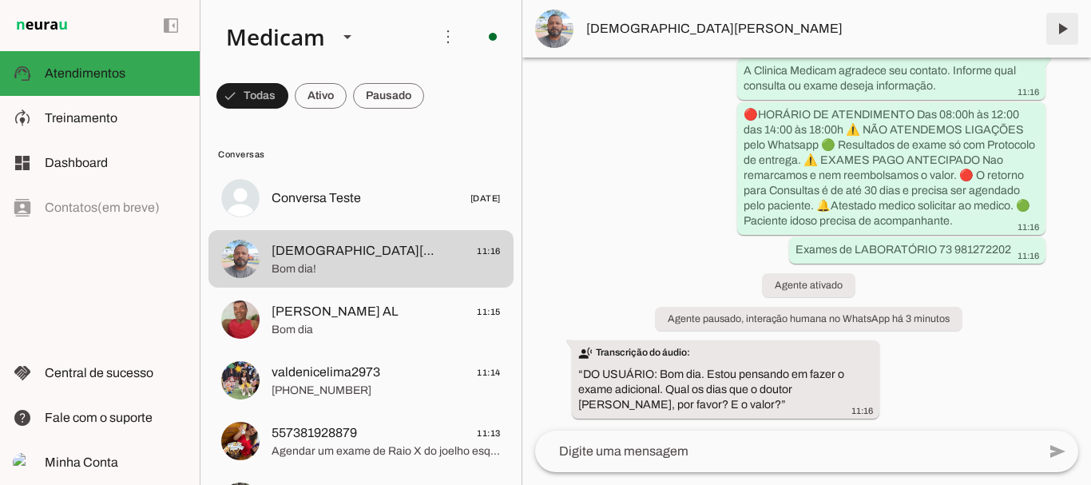
click at [1066, 26] on span at bounding box center [1062, 29] width 38 height 38
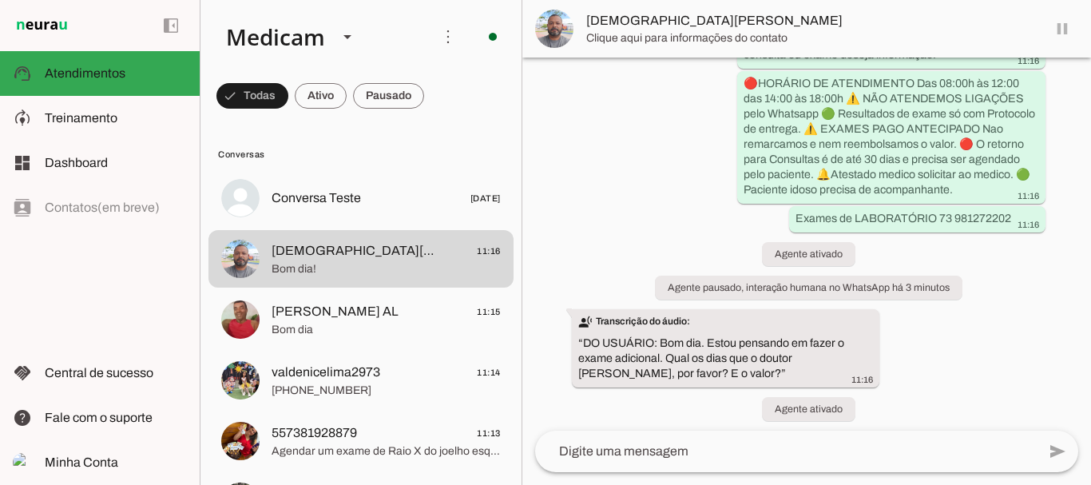
scroll to position [0, 0]
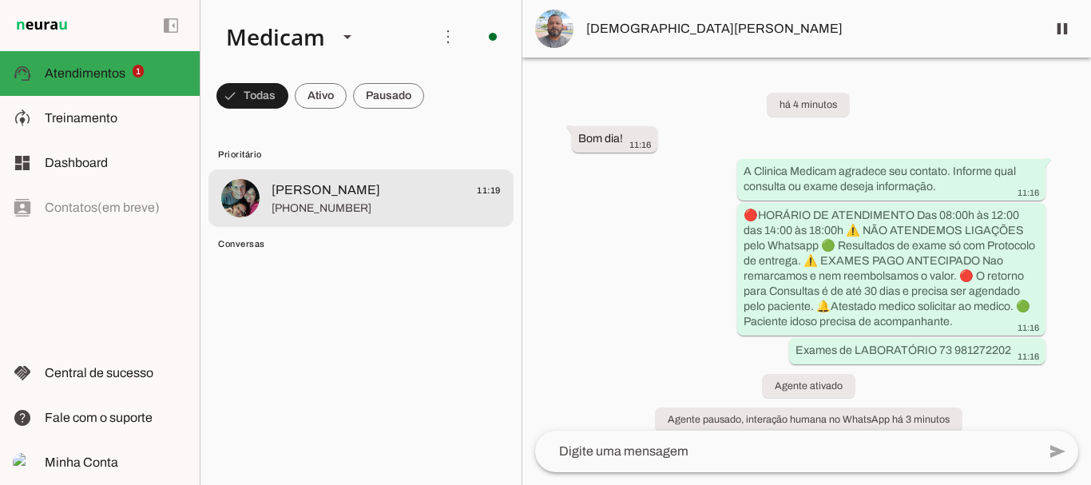
click at [320, 211] on span "[PHONE_NUMBER]" at bounding box center [386, 208] width 229 height 16
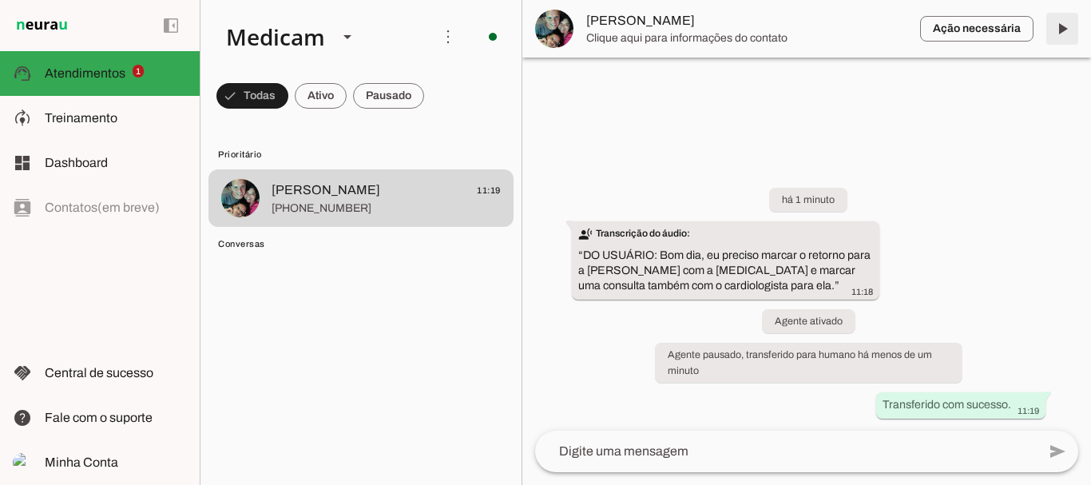
click at [1066, 26] on span at bounding box center [1062, 29] width 38 height 38
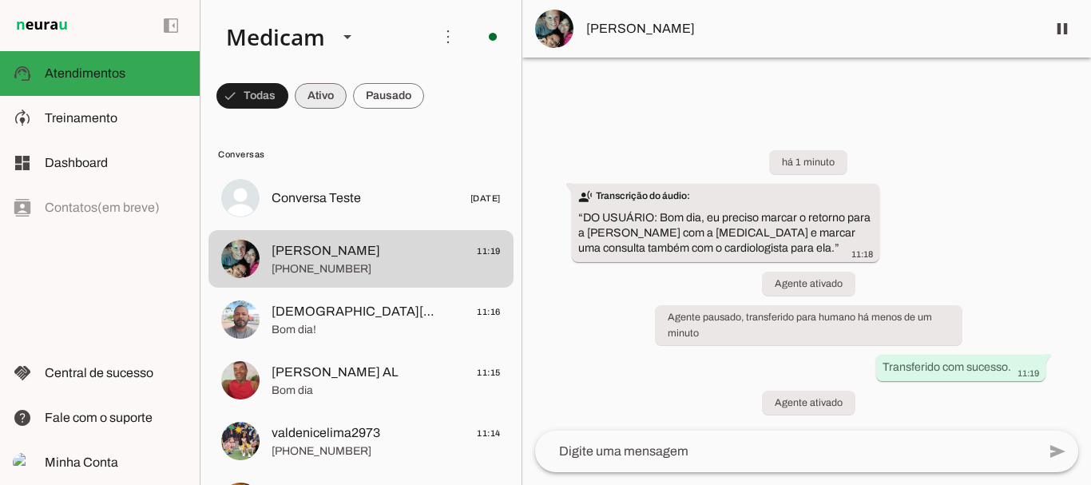
click at [0, 0] on span at bounding box center [0, 0] width 0 height 0
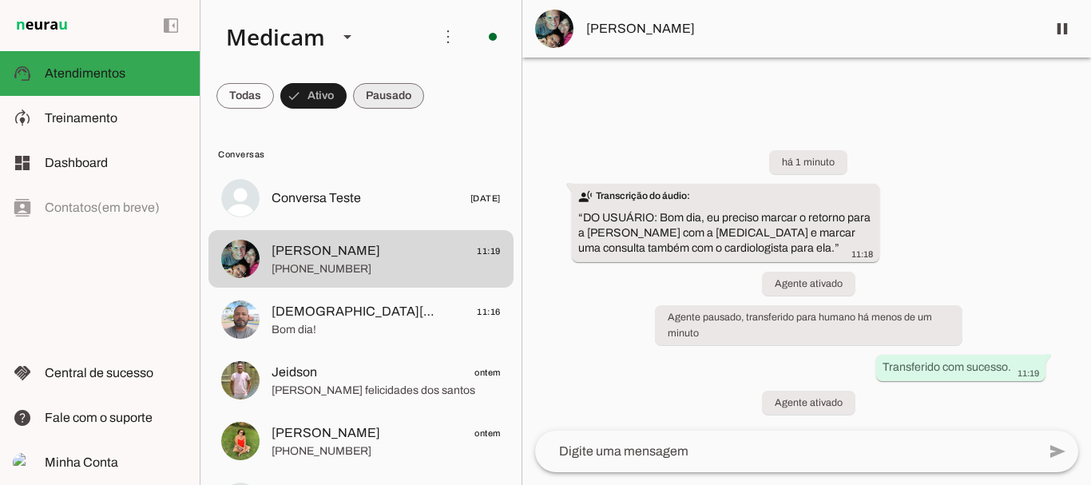
click at [402, 100] on span at bounding box center [388, 96] width 71 height 38
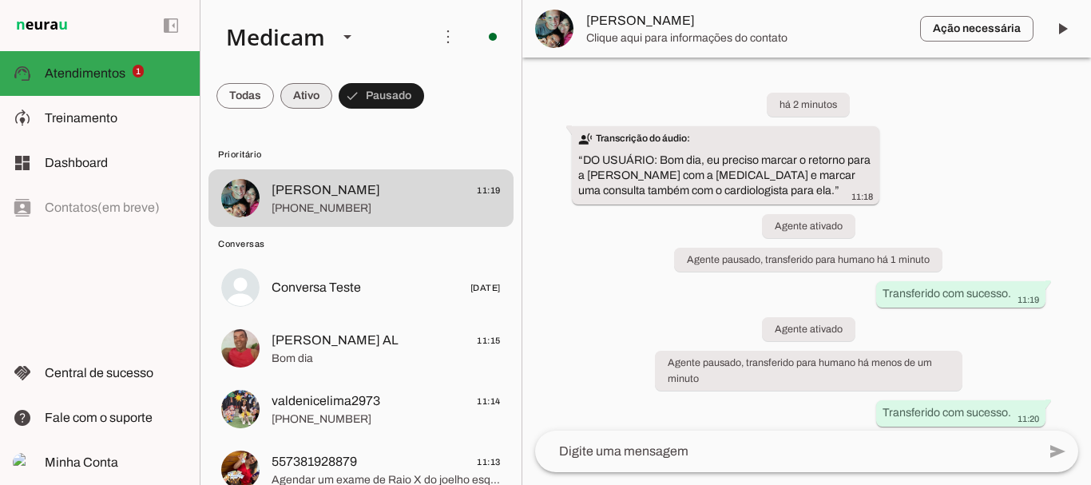
click at [0, 0] on span at bounding box center [0, 0] width 0 height 0
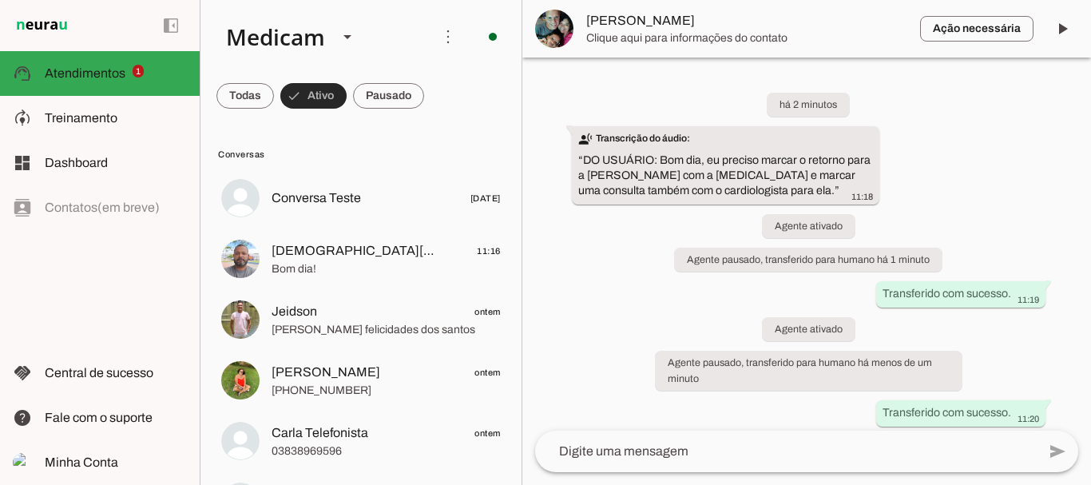
click at [253, 99] on span at bounding box center [245, 96] width 58 height 38
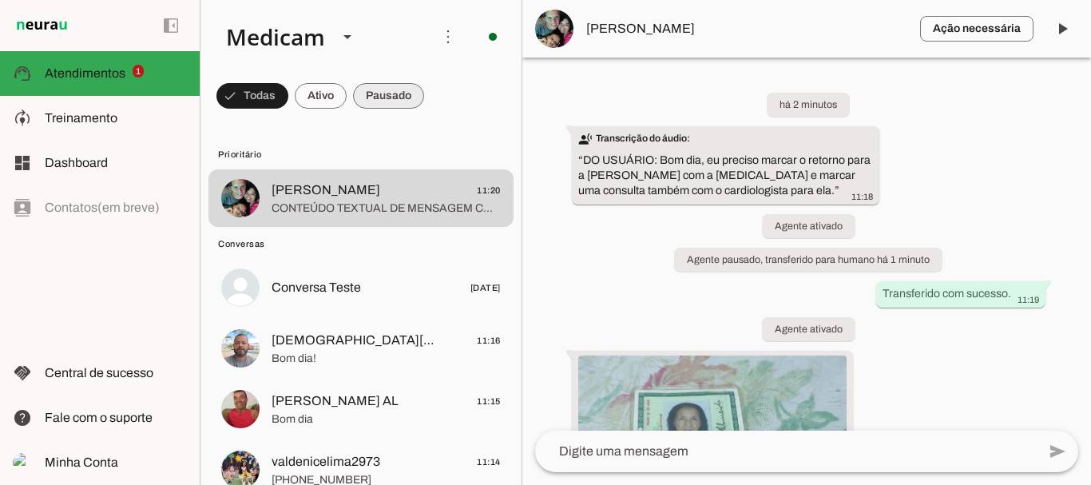
click at [406, 97] on span at bounding box center [388, 96] width 71 height 38
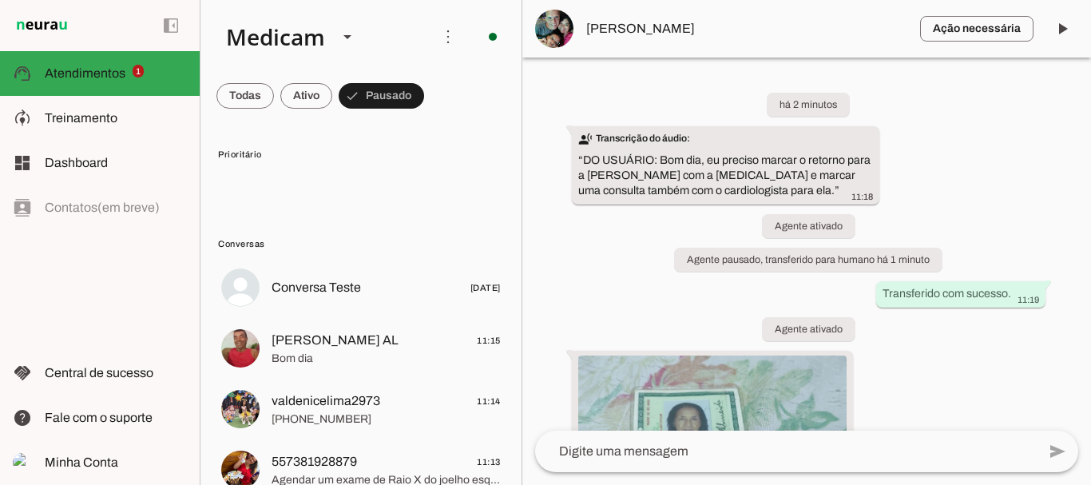
scroll to position [320, 0]
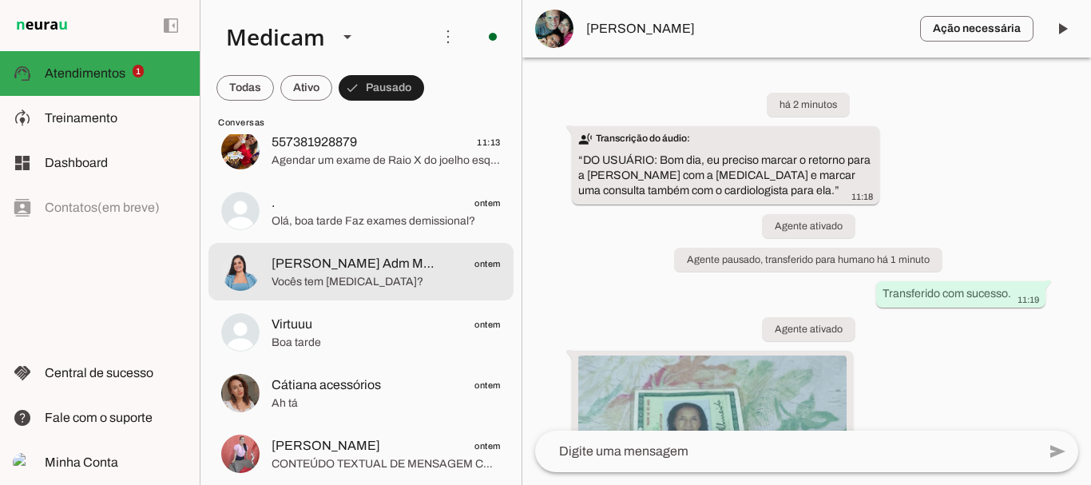
click at [323, 272] on span "[PERSON_NAME] Adm Medicam" at bounding box center [354, 263] width 165 height 19
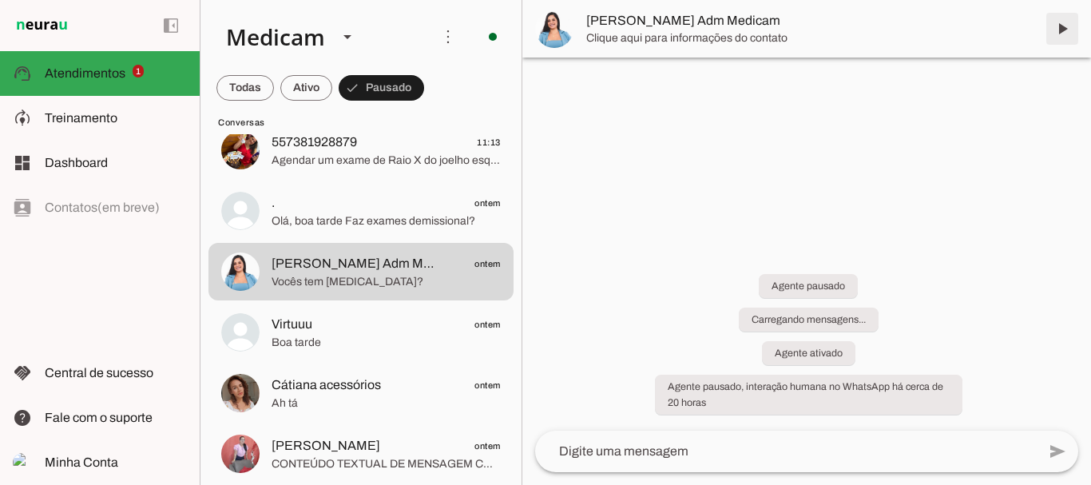
click at [1060, 30] on span at bounding box center [1062, 29] width 38 height 38
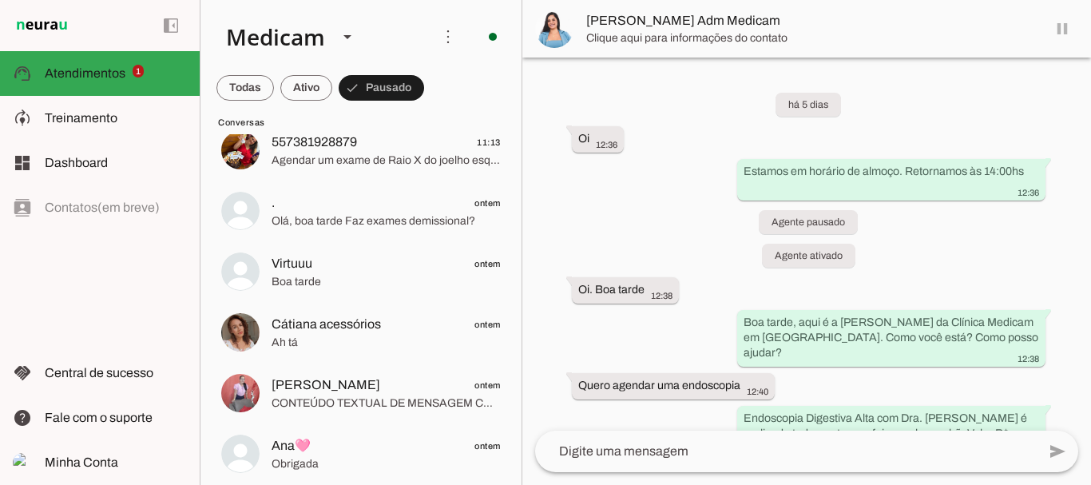
scroll to position [3827, 0]
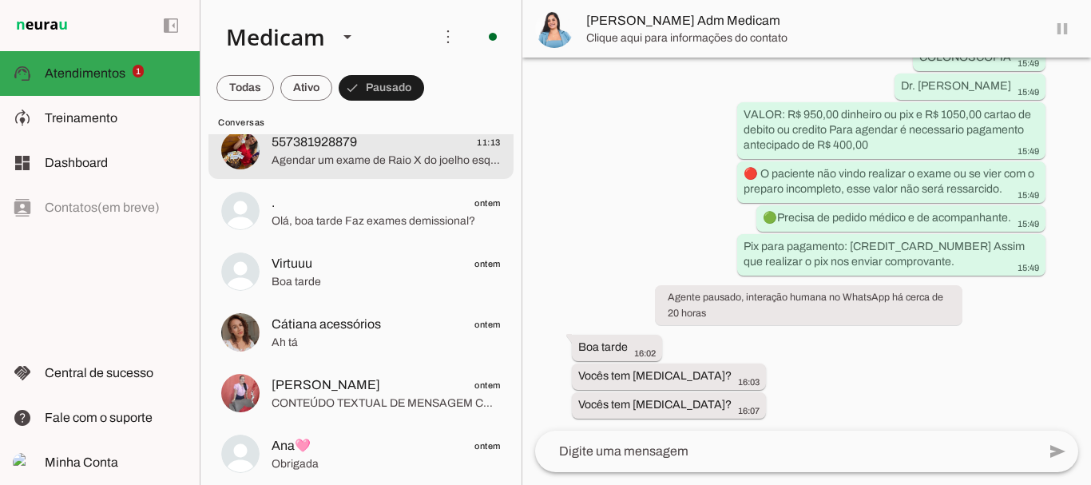
click at [355, 160] on span "Agendar um exame de Raio X do joelho esquerdo para [PERSON_NAME] CPF 4599638552…" at bounding box center [386, 161] width 229 height 16
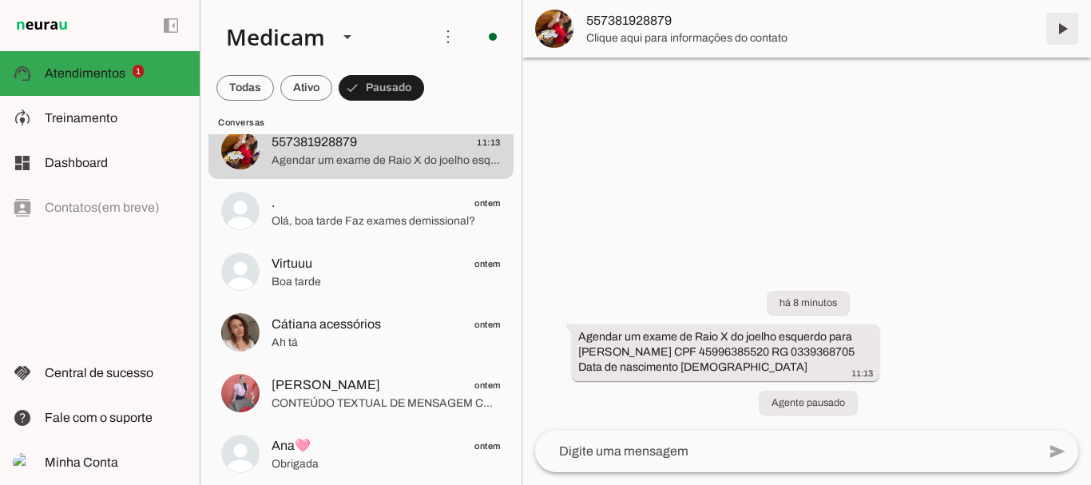
click at [1062, 28] on span at bounding box center [1062, 29] width 38 height 38
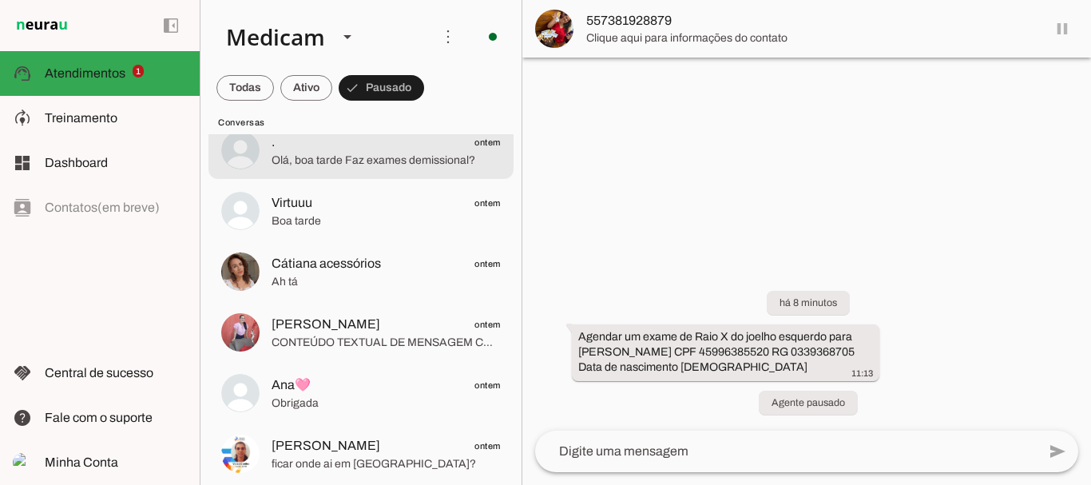
click at [370, 167] on span "Olá, boa tarde Faz exames demissional?" at bounding box center [386, 161] width 229 height 16
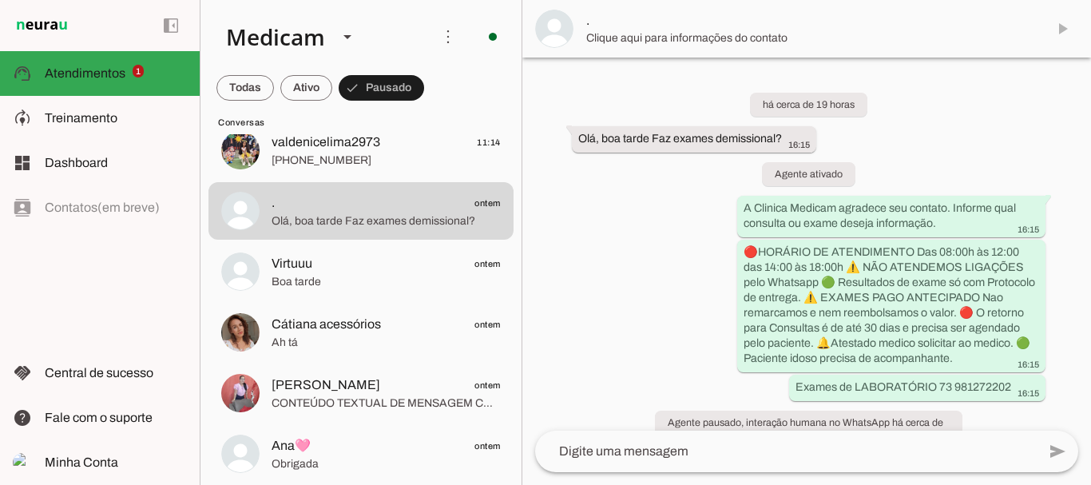
click at [1063, 27] on span at bounding box center [1062, 29] width 38 height 38
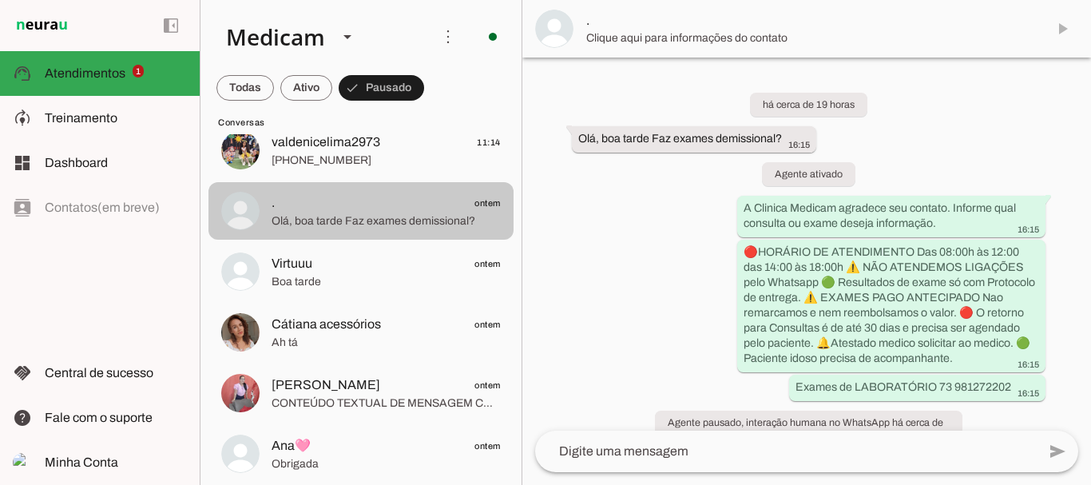
scroll to position [51, 0]
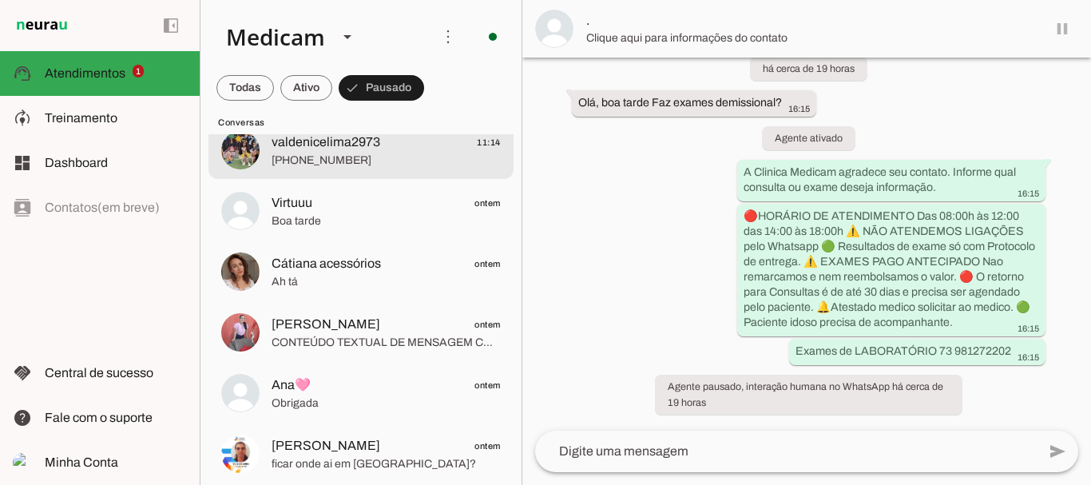
click at [374, 164] on span "[PHONE_NUMBER]" at bounding box center [386, 161] width 229 height 16
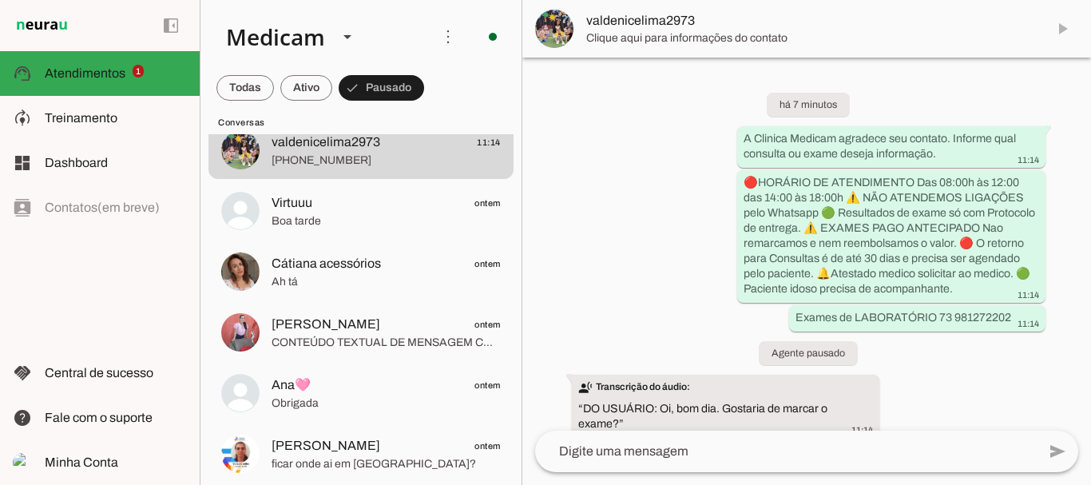
scroll to position [34, 0]
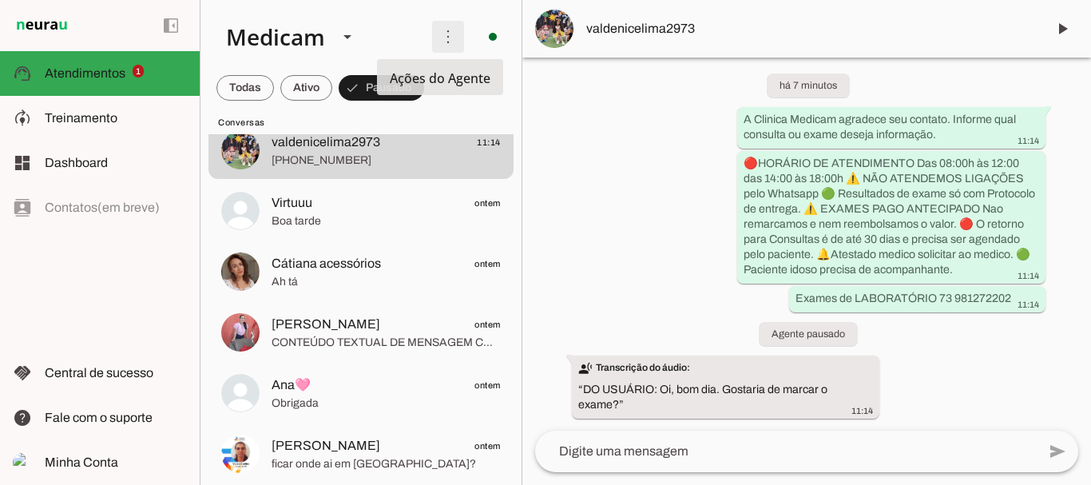
click at [0, 0] on span at bounding box center [0, 0] width 0 height 0
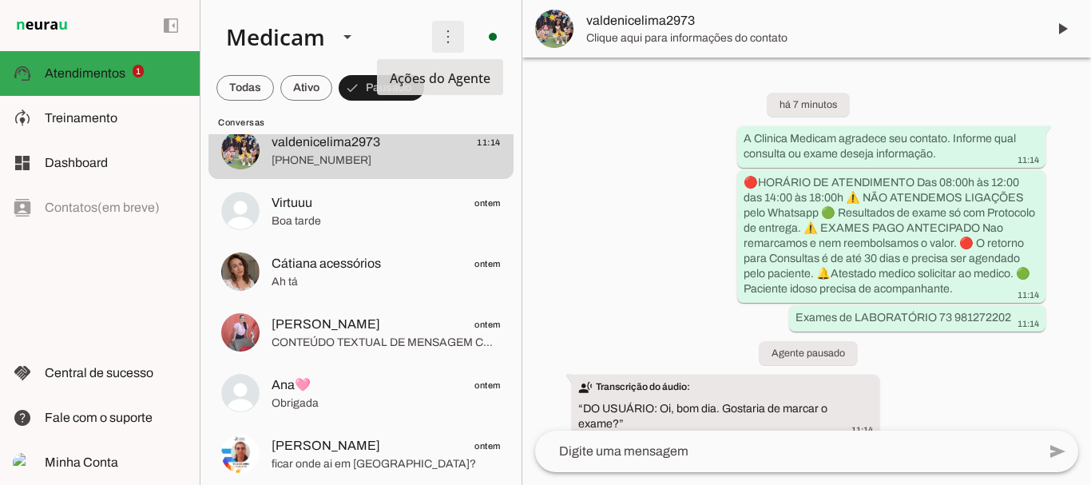
click at [0, 0] on span at bounding box center [0, 0] width 0 height 0
click at [0, 0] on slot "Ativar chats em massa" at bounding box center [0, 0] width 0 height 0
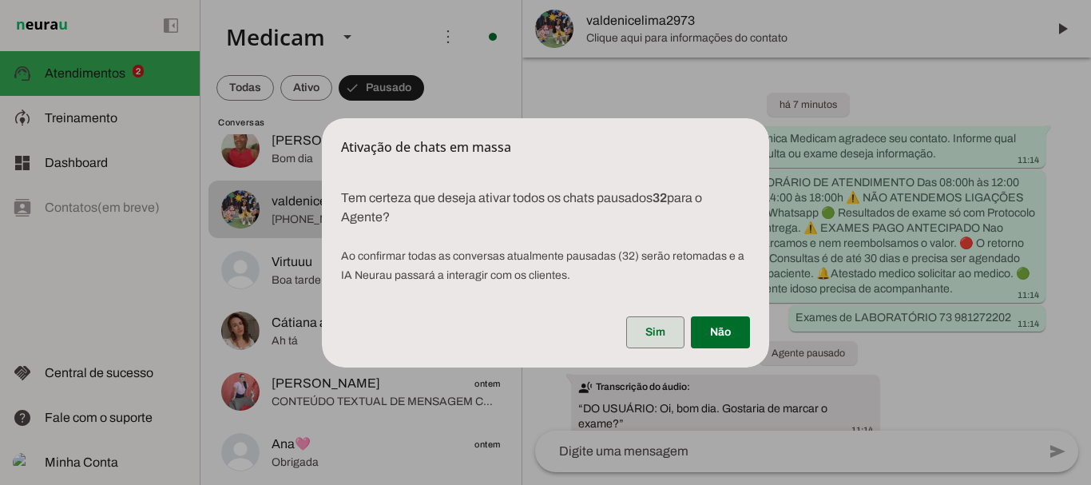
scroll to position [379, 0]
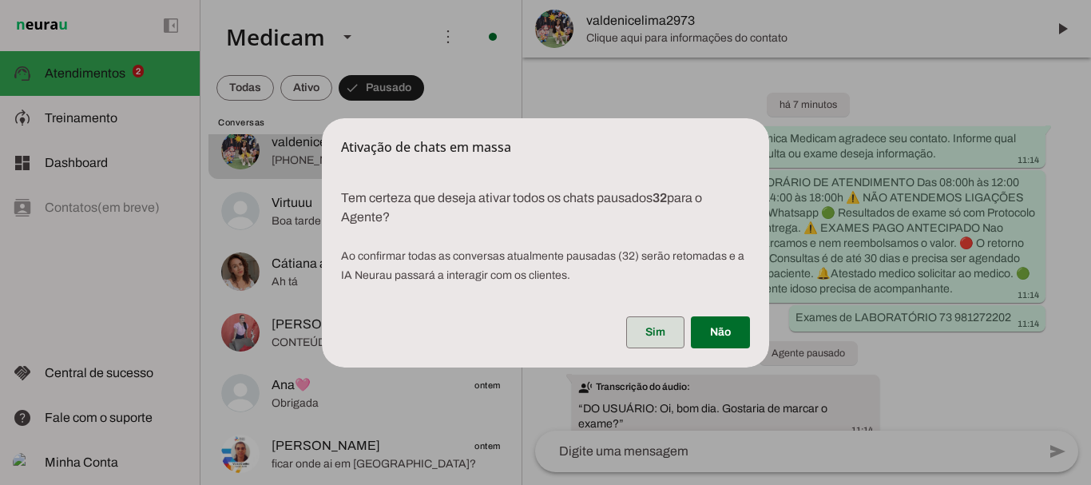
click at [643, 329] on span at bounding box center [655, 332] width 58 height 38
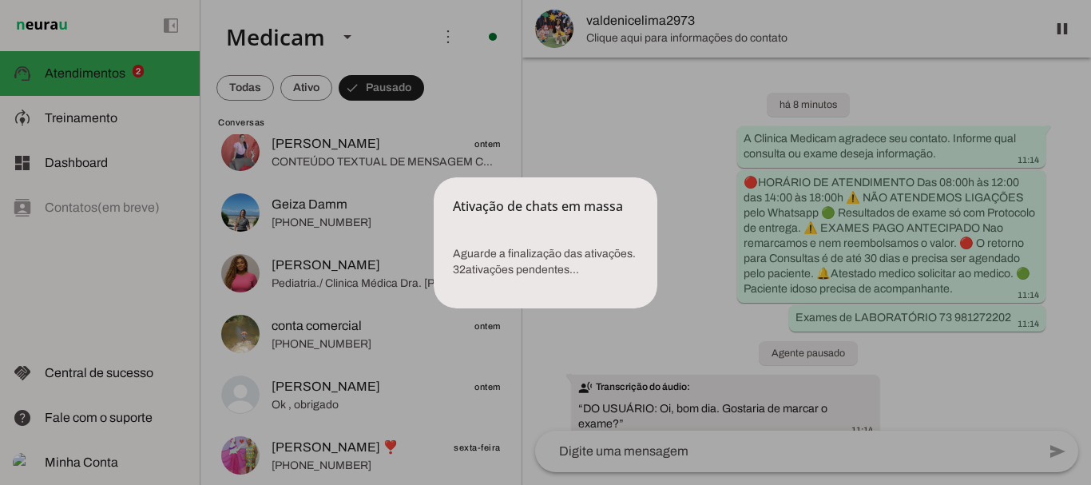
click at [434, 177] on dialog "Ativação de chats em massa Aguarde a finalização das ativações. 32 ativações …" at bounding box center [546, 242] width 224 height 131
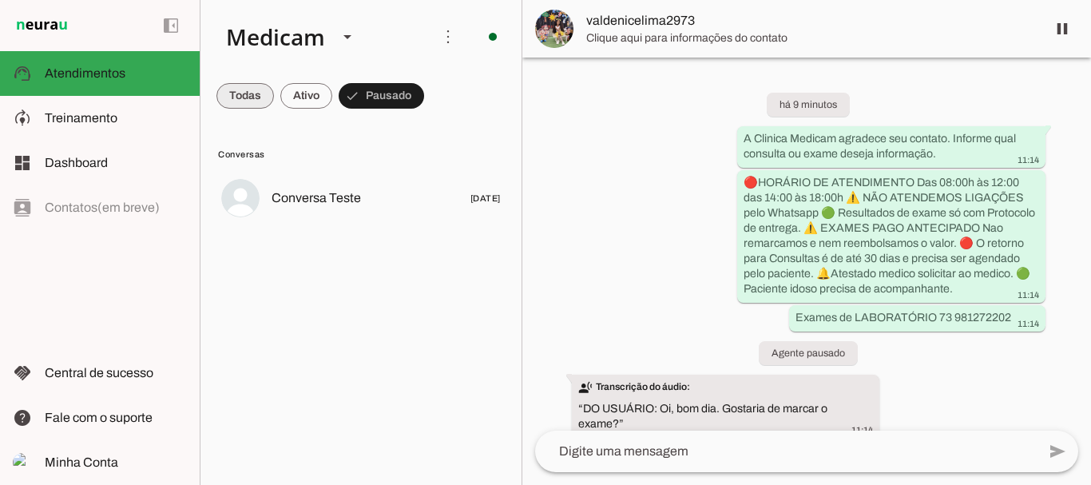
scroll to position [0, 0]
